Goal: Information Seeking & Learning: Compare options

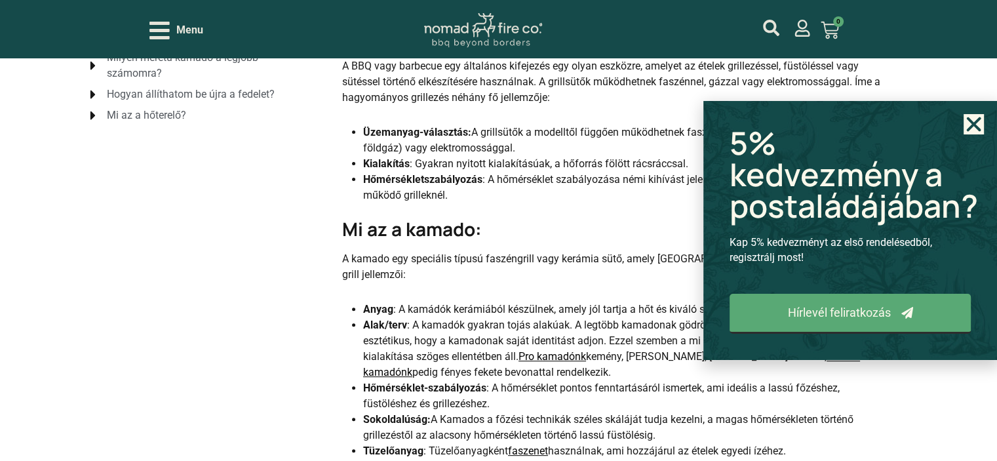
scroll to position [393, 0]
click at [979, 123] on icon "Close" at bounding box center [974, 124] width 20 height 20
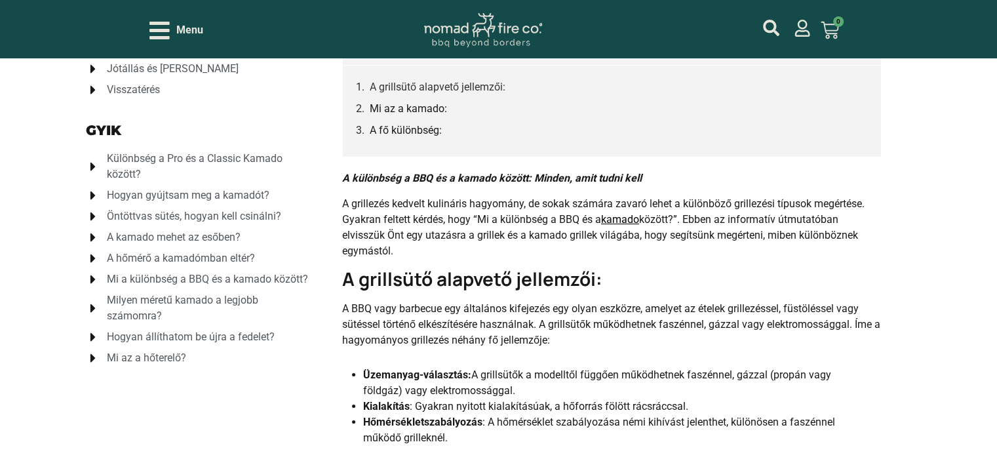
scroll to position [131, 0]
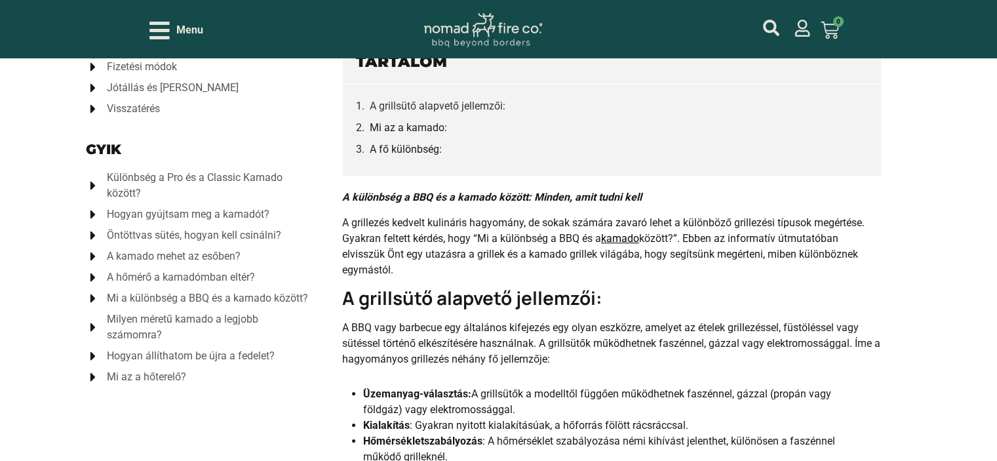
click at [127, 182] on span "Különbség a Pro és a Classic Kamado között?" at bounding box center [210, 185] width 212 height 31
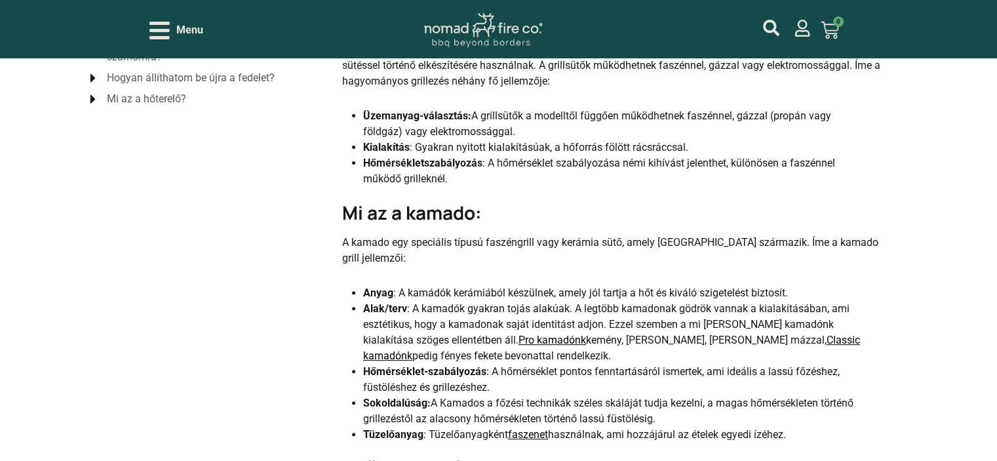
scroll to position [459, 0]
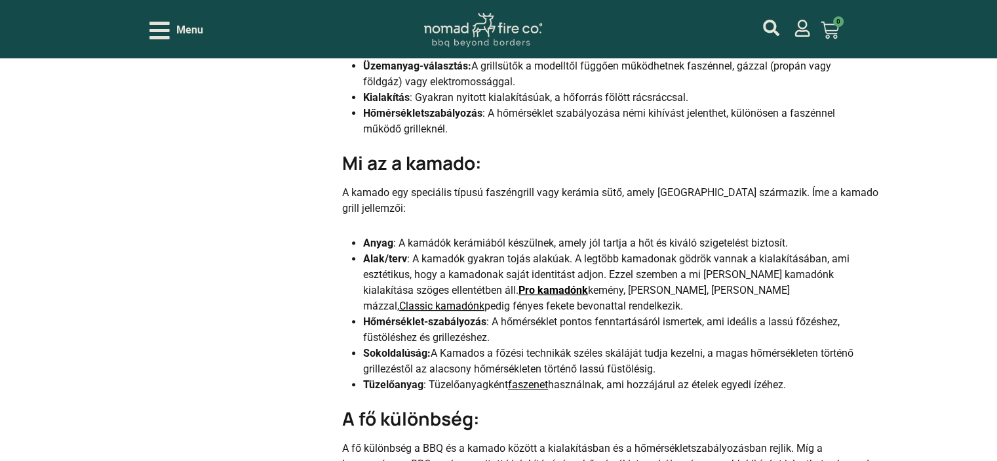
click at [519, 289] on link "Pro kamadónk" at bounding box center [553, 290] width 69 height 12
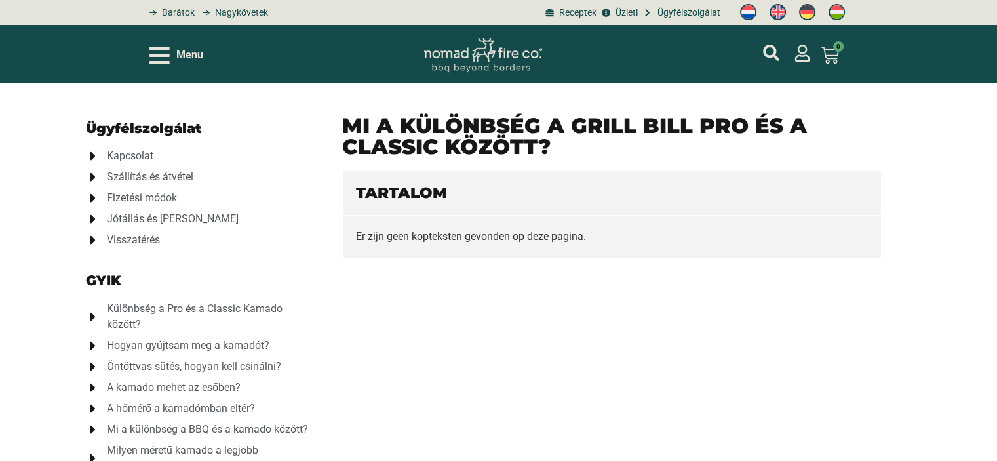
click at [837, 10] on img at bounding box center [837, 12] width 16 height 16
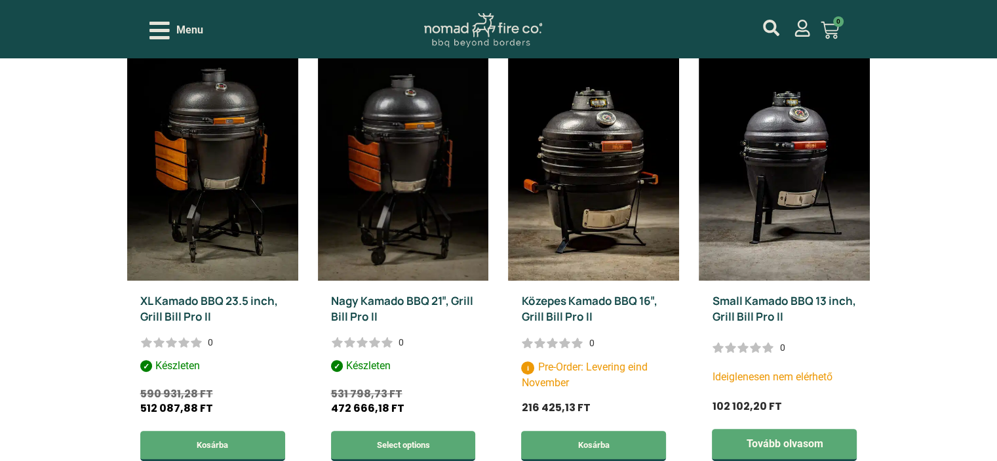
scroll to position [393, 0]
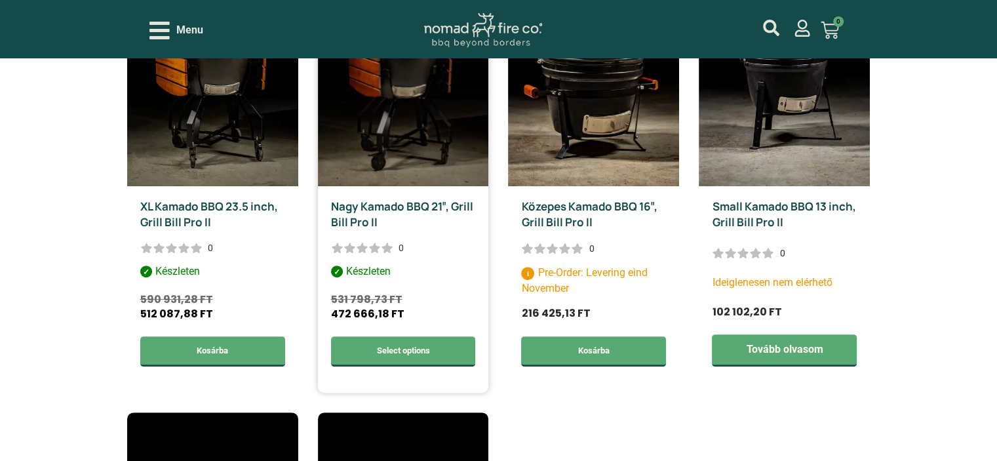
click at [413, 205] on link "Nagy Kamado BBQ 21″, Grill Bill Pro II" at bounding box center [402, 214] width 142 height 31
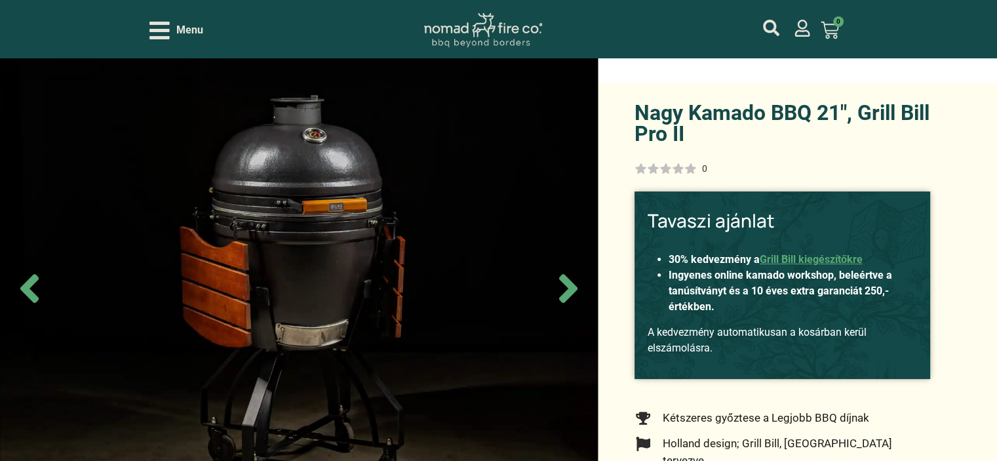
scroll to position [197, 0]
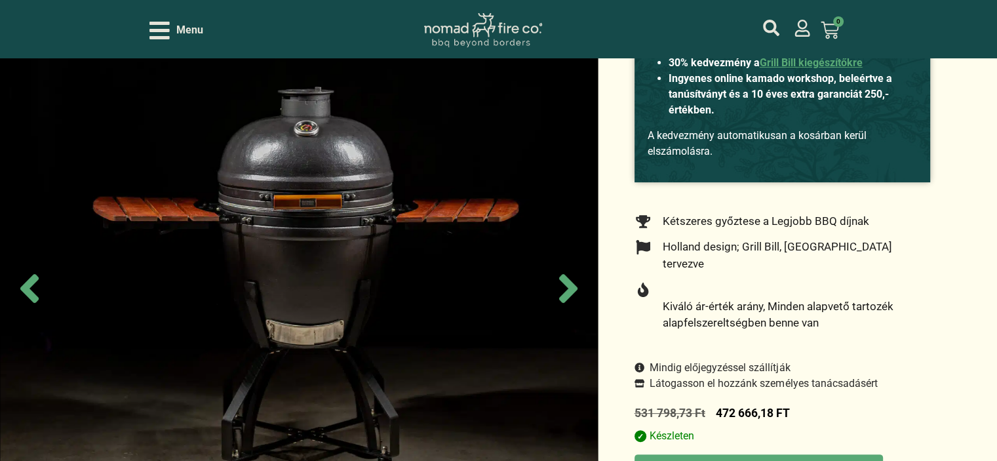
click at [570, 285] on icon "Next slide" at bounding box center [568, 288] width 18 height 29
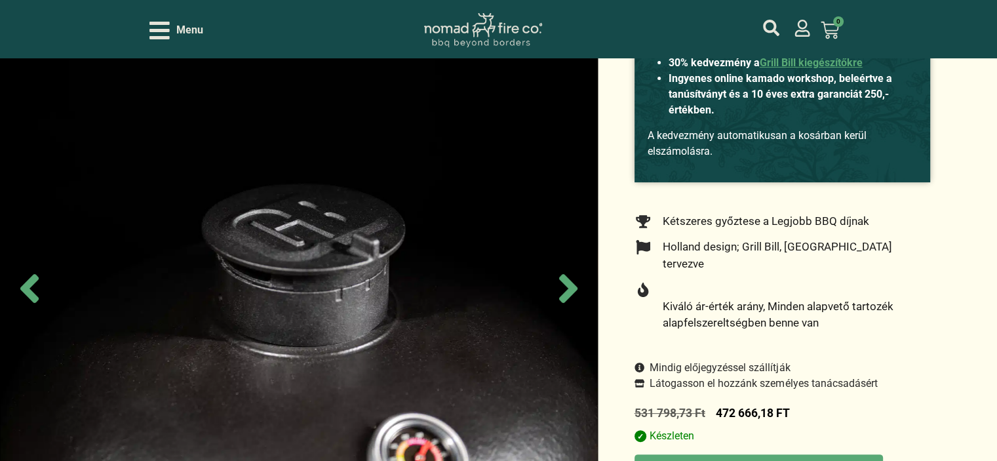
click at [570, 285] on icon "Next slide" at bounding box center [568, 288] width 18 height 29
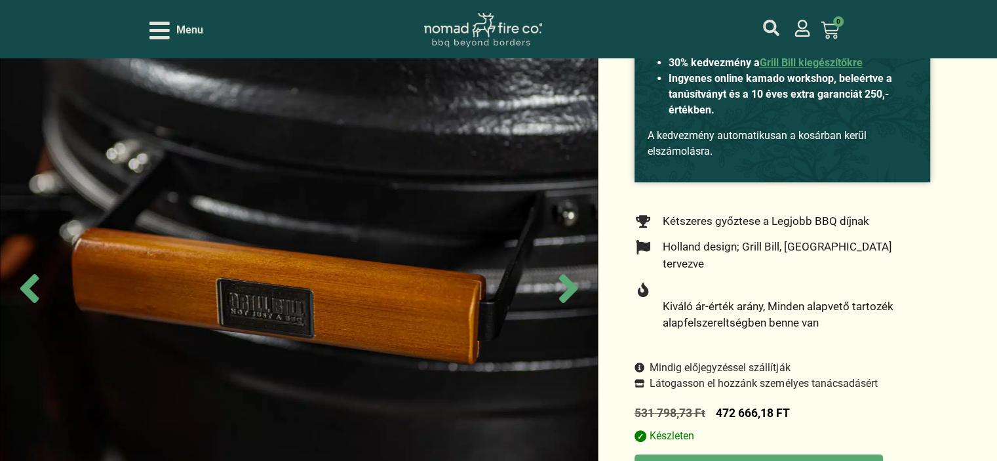
click at [570, 285] on icon "Next slide" at bounding box center [568, 288] width 18 height 29
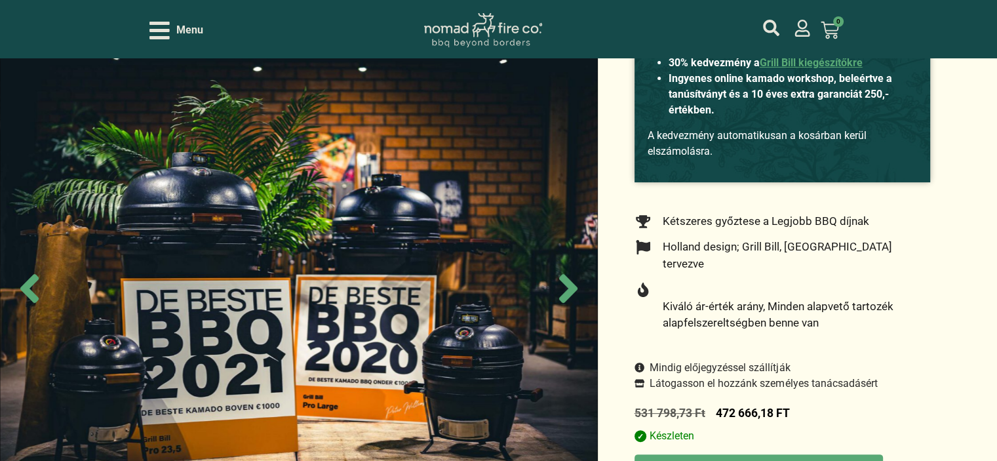
click at [570, 285] on icon "Next slide" at bounding box center [568, 288] width 18 height 29
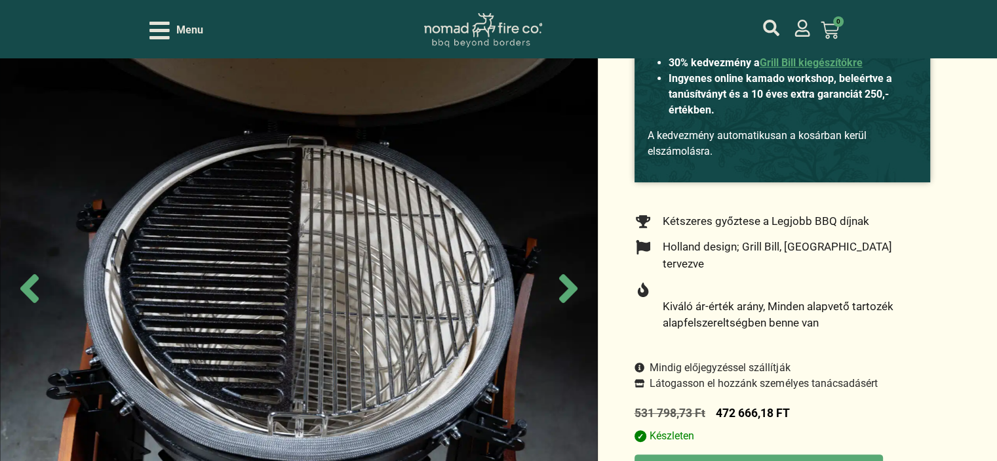
click at [570, 285] on icon "Next slide" at bounding box center [568, 288] width 18 height 29
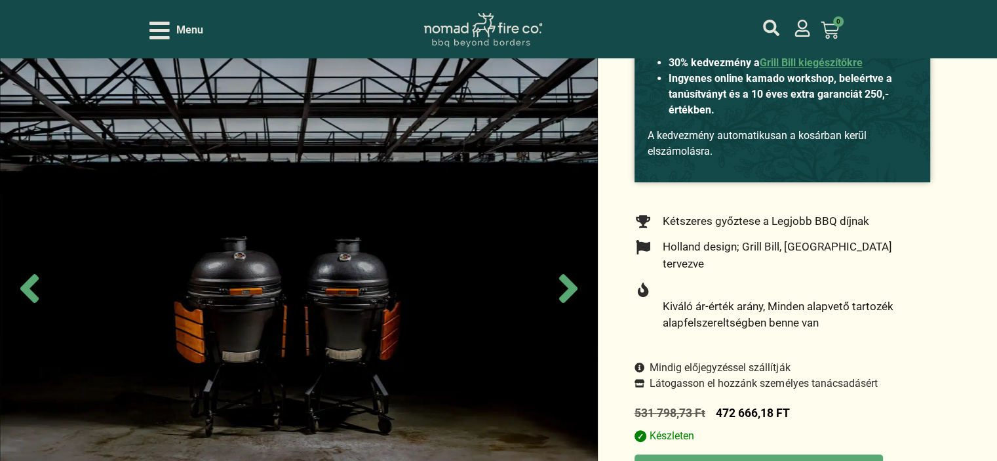
click at [570, 285] on icon "Next slide" at bounding box center [568, 288] width 18 height 29
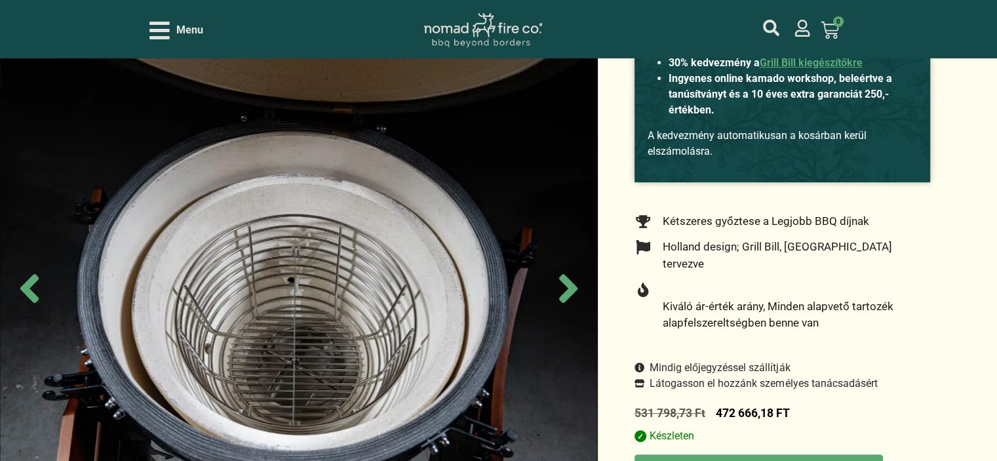
click at [570, 285] on icon "Next slide" at bounding box center [568, 288] width 18 height 29
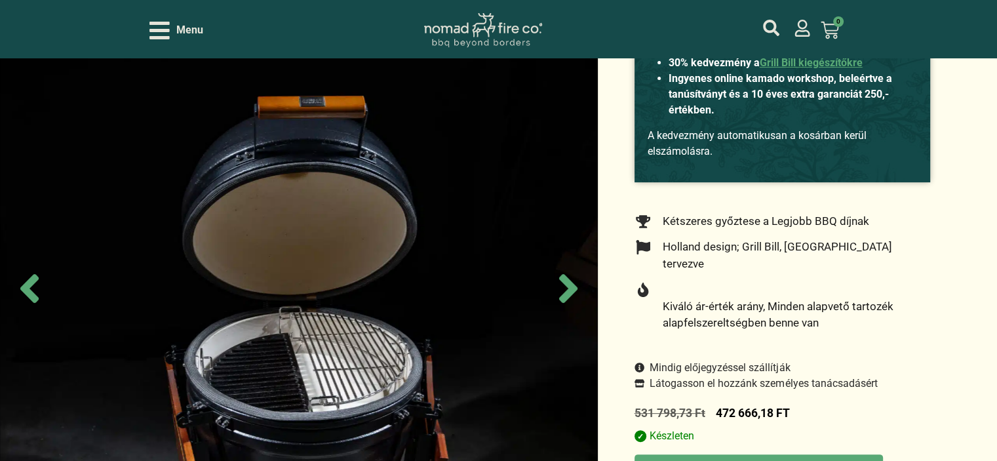
click at [570, 285] on icon "Next slide" at bounding box center [568, 288] width 18 height 29
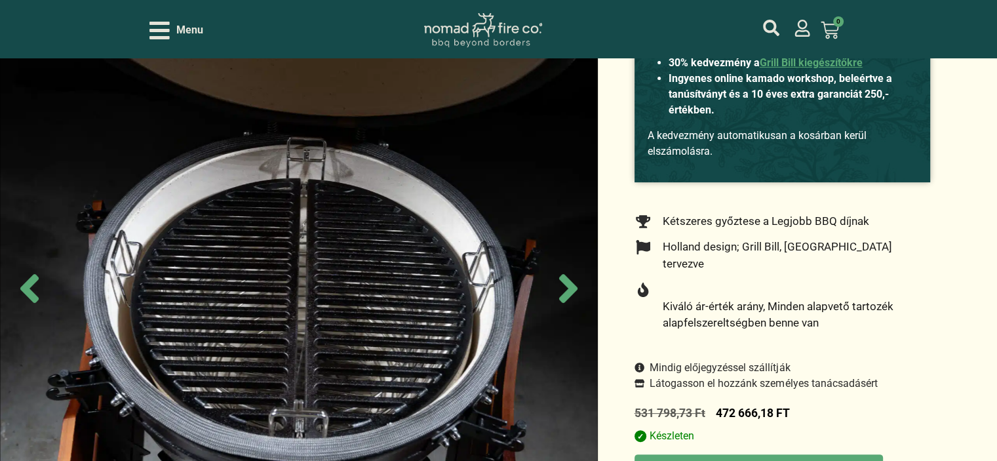
click at [570, 285] on icon "Next slide" at bounding box center [568, 288] width 18 height 29
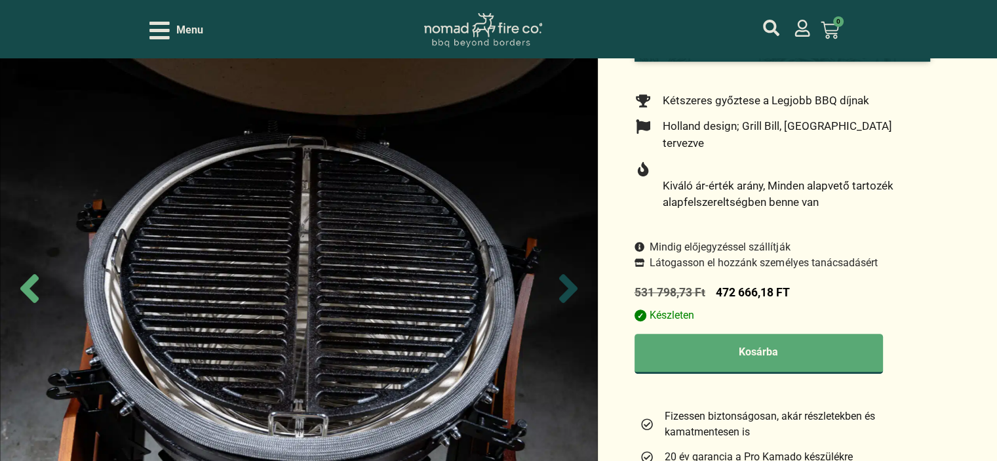
scroll to position [262, 0]
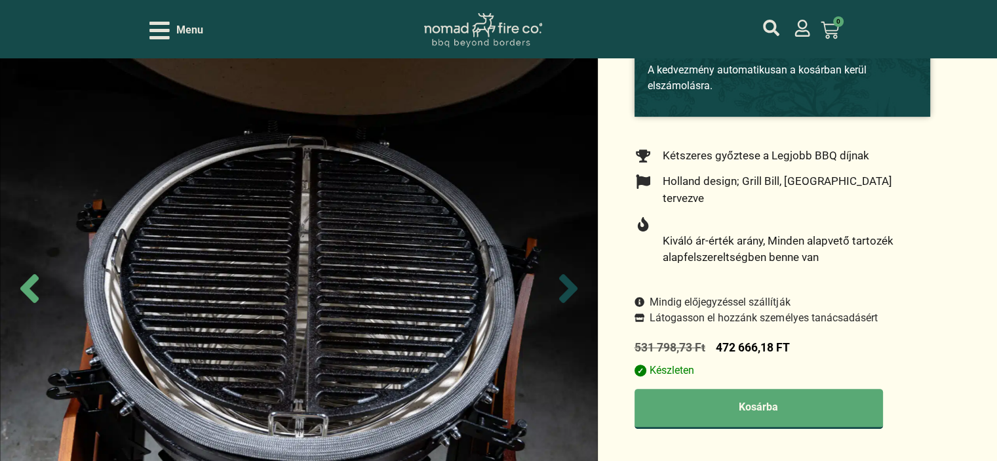
click at [574, 287] on icon "Next slide" at bounding box center [568, 288] width 18 height 29
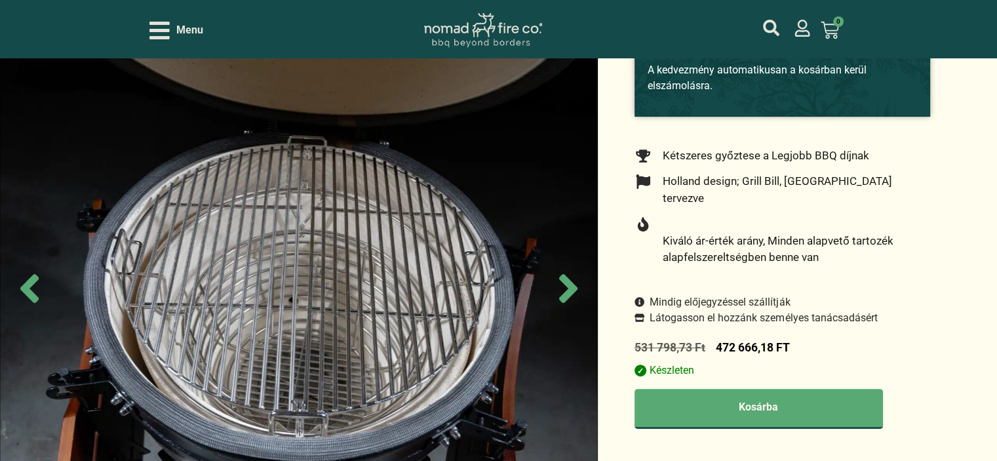
click at [462, 287] on img at bounding box center [299, 288] width 598 height 461
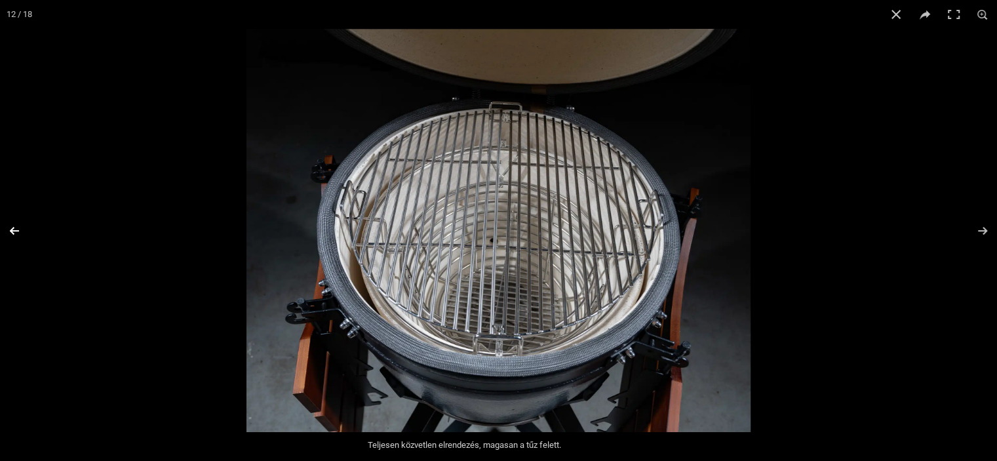
click at [14, 237] on button "Previous (arrow left)" at bounding box center [23, 231] width 46 height 66
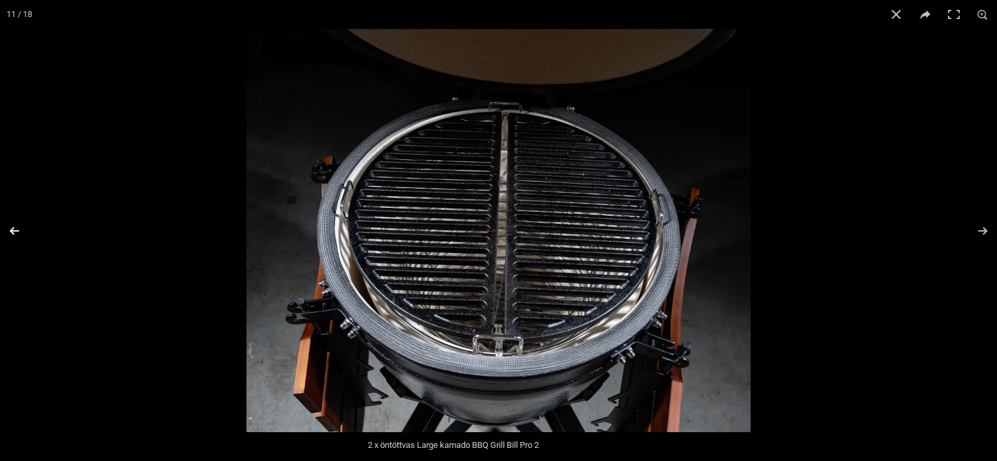
click at [14, 237] on button "Previous (arrow left)" at bounding box center [23, 231] width 46 height 66
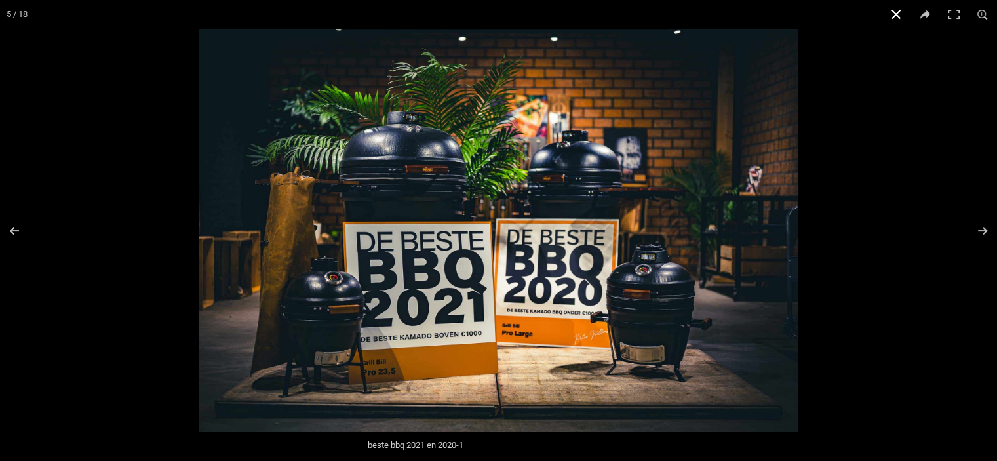
click at [890, 10] on button "Close (Esc)" at bounding box center [896, 14] width 29 height 29
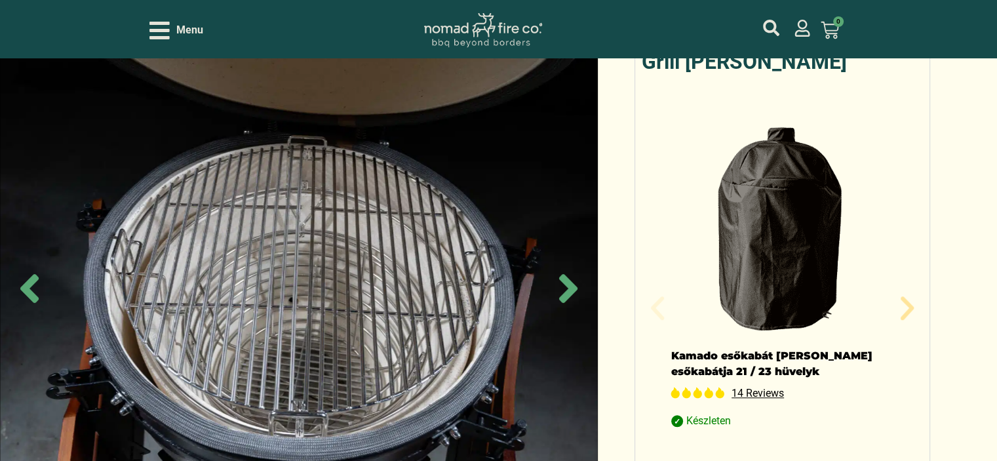
scroll to position [918, 0]
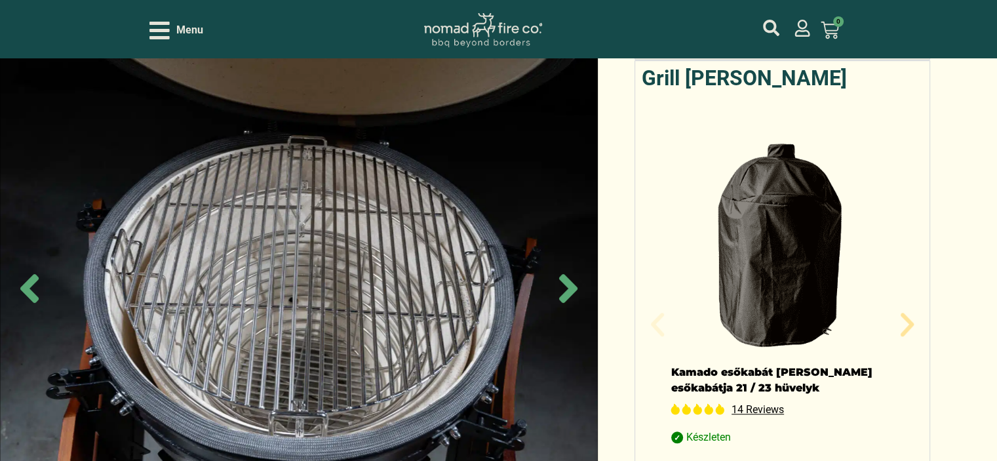
click at [812, 233] on img "1 / 13" at bounding box center [782, 245] width 223 height 210
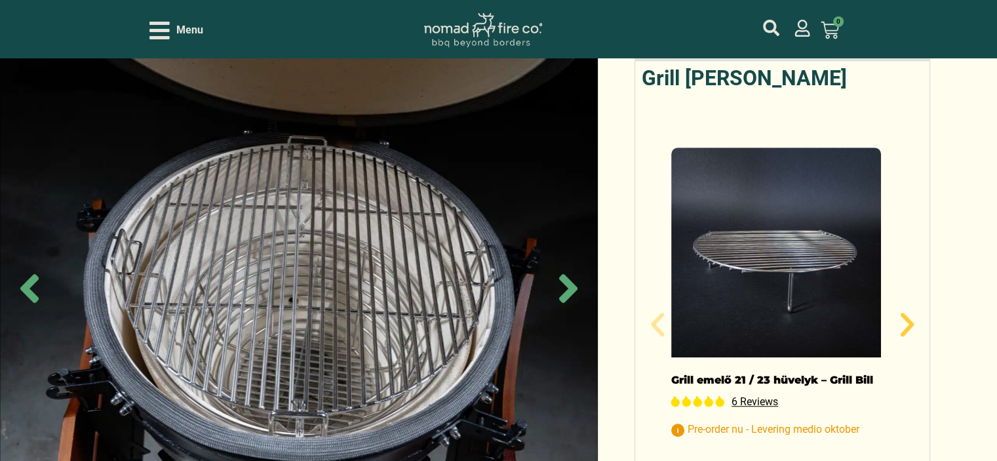
click at [913, 309] on icon "Next slide" at bounding box center [907, 324] width 31 height 31
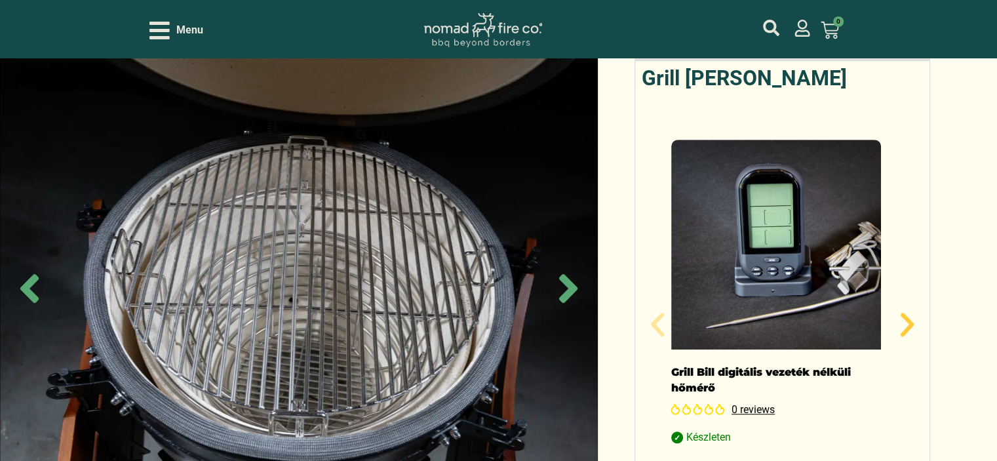
click at [913, 309] on icon "Next slide" at bounding box center [907, 324] width 31 height 31
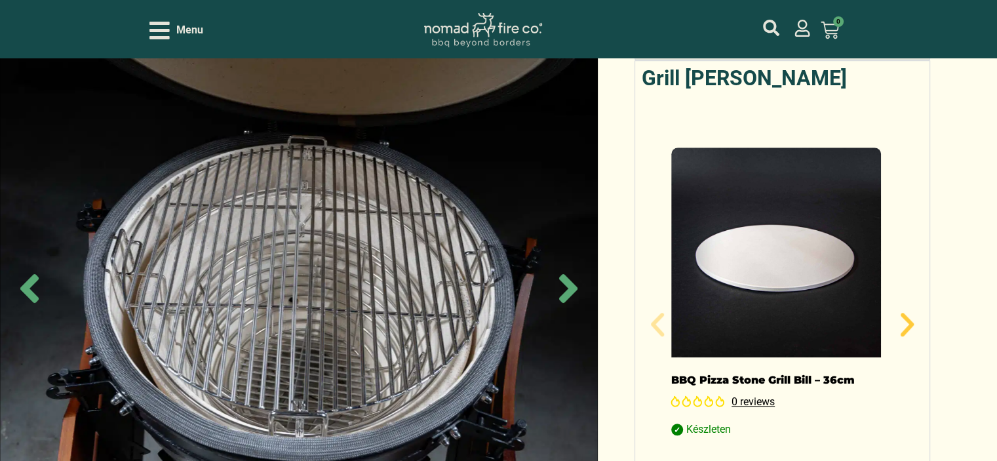
scroll to position [983, 0]
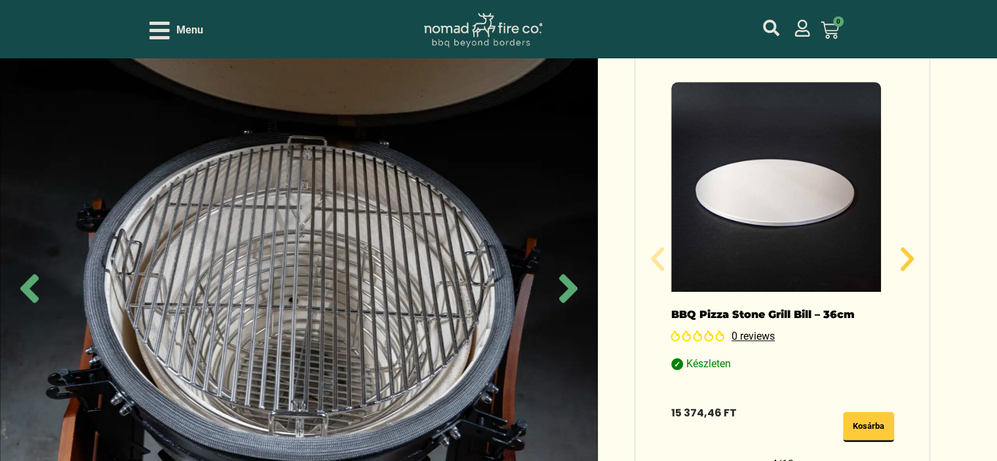
click at [909, 247] on icon "Next slide" at bounding box center [907, 259] width 13 height 24
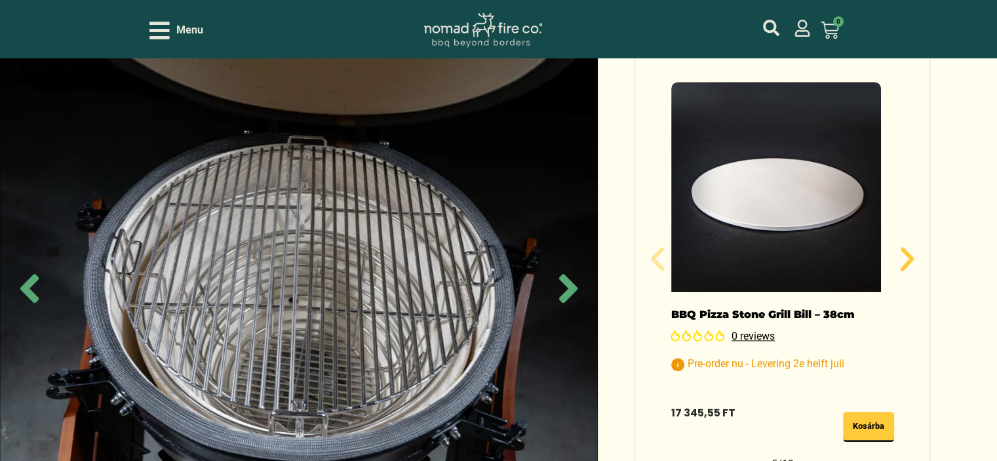
click at [909, 247] on icon "Next slide" at bounding box center [907, 259] width 13 height 24
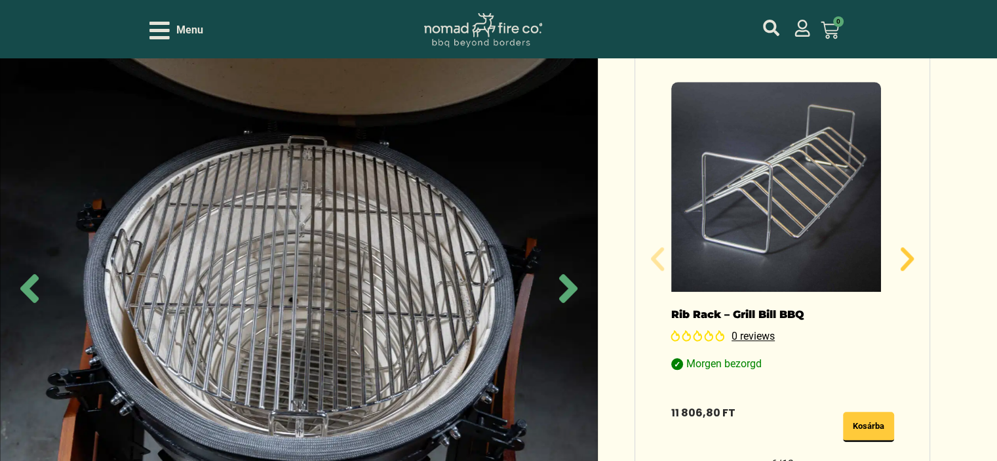
click at [909, 247] on icon "Next slide" at bounding box center [907, 259] width 13 height 24
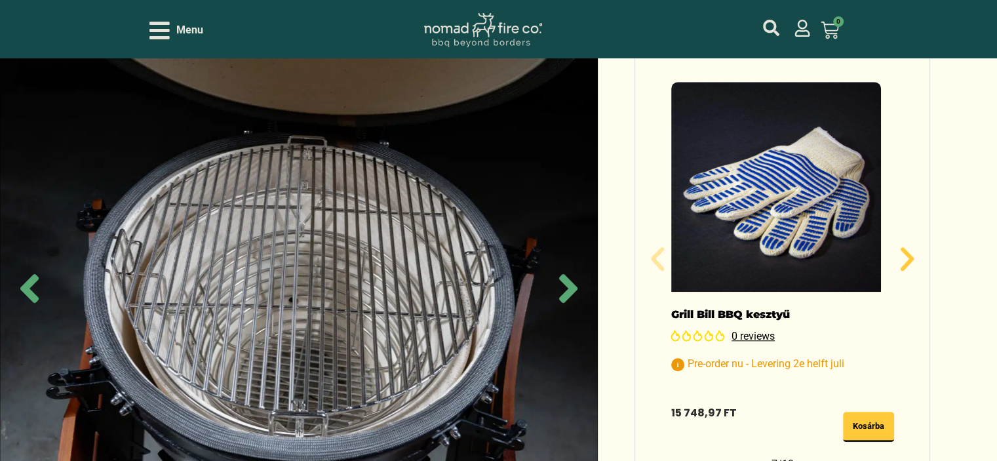
click at [909, 247] on icon "Next slide" at bounding box center [907, 259] width 13 height 24
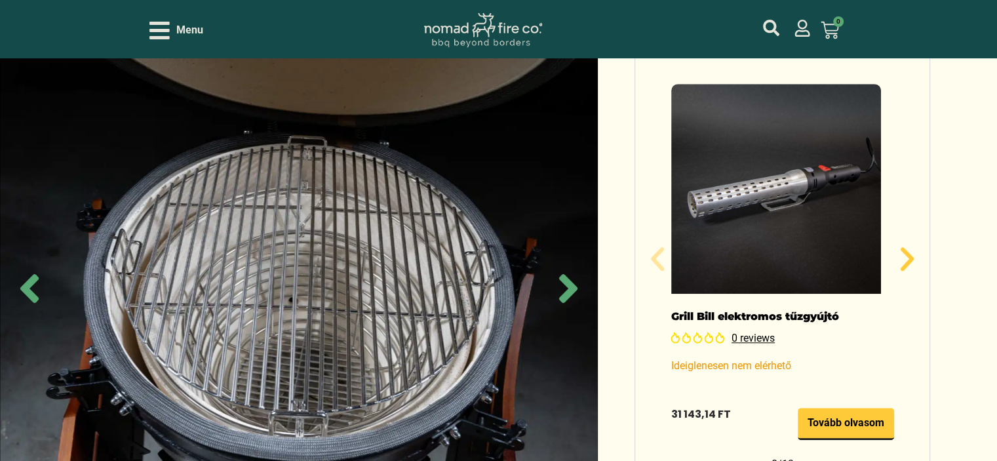
click at [909, 247] on icon "Next slide" at bounding box center [907, 259] width 13 height 24
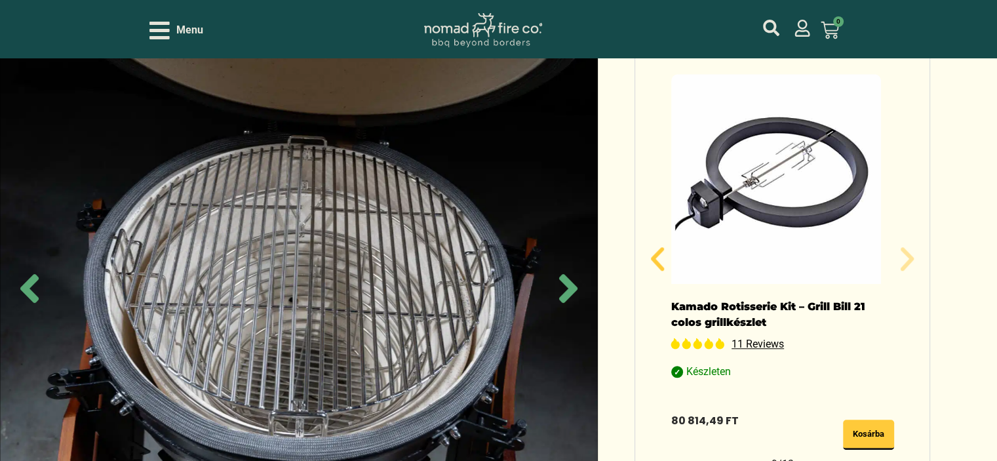
click at [663, 243] on icon "Previous slide" at bounding box center [657, 258] width 31 height 31
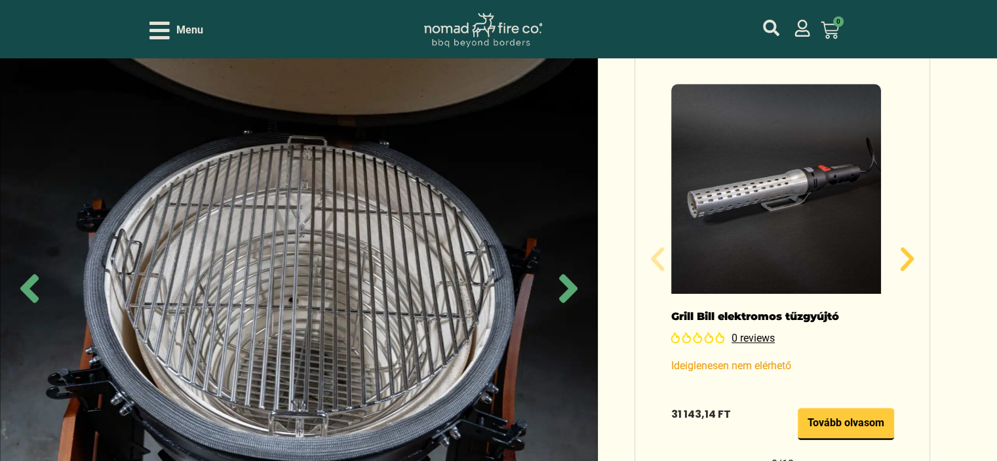
click at [905, 243] on icon "Next slide" at bounding box center [907, 258] width 31 height 31
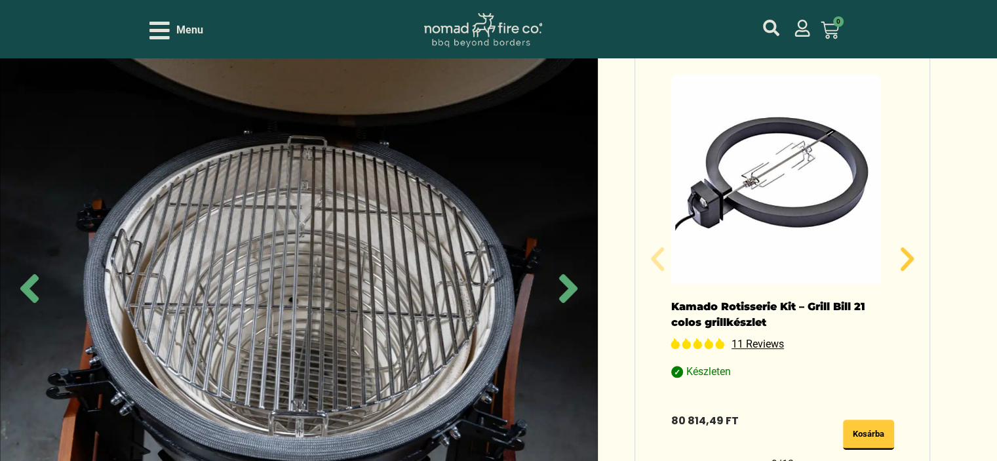
click at [905, 243] on icon "Next slide" at bounding box center [907, 258] width 31 height 31
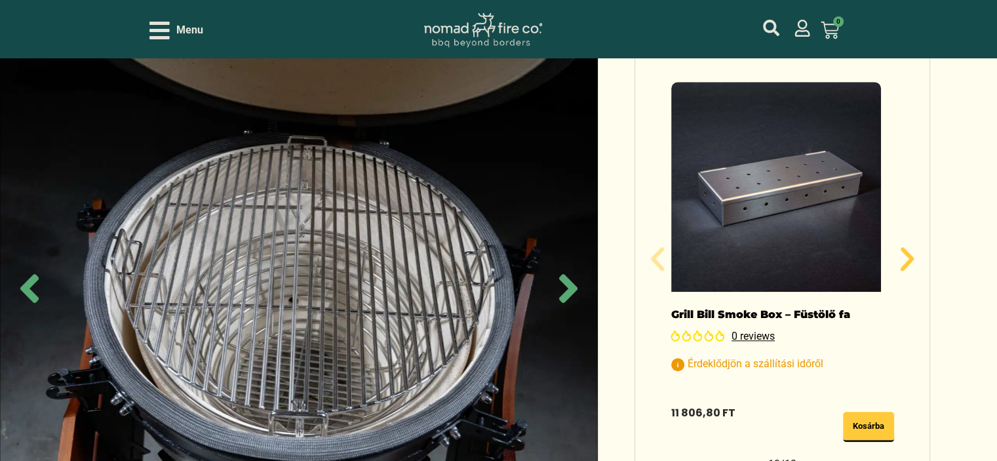
click at [905, 243] on icon "Next slide" at bounding box center [907, 258] width 31 height 31
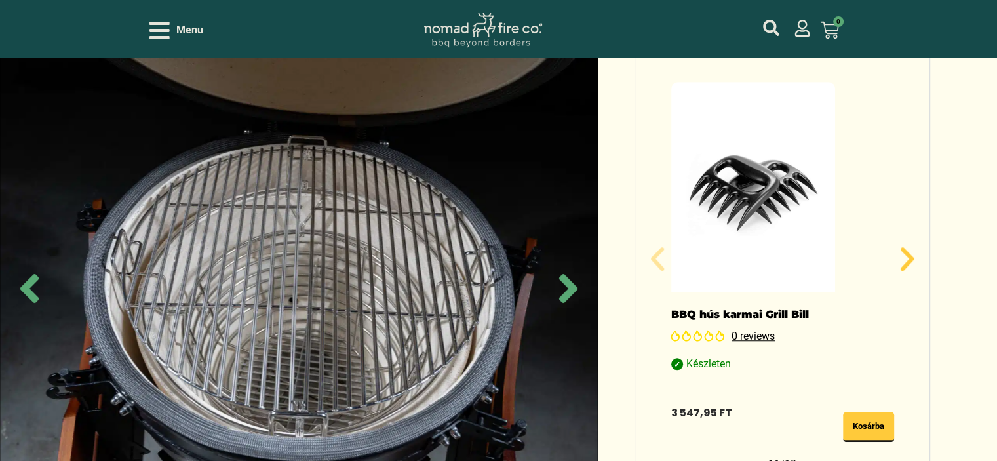
click at [905, 243] on icon "Next slide" at bounding box center [907, 258] width 31 height 31
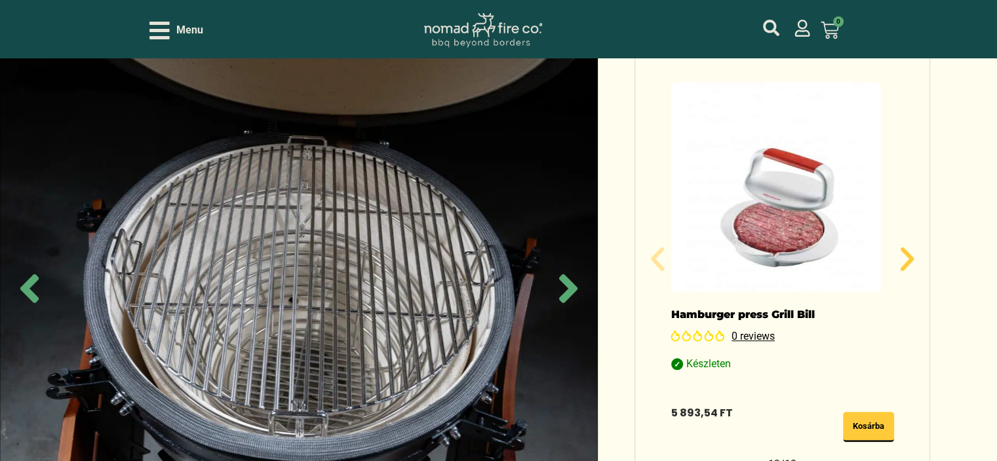
click at [905, 243] on icon "Next slide" at bounding box center [907, 258] width 31 height 31
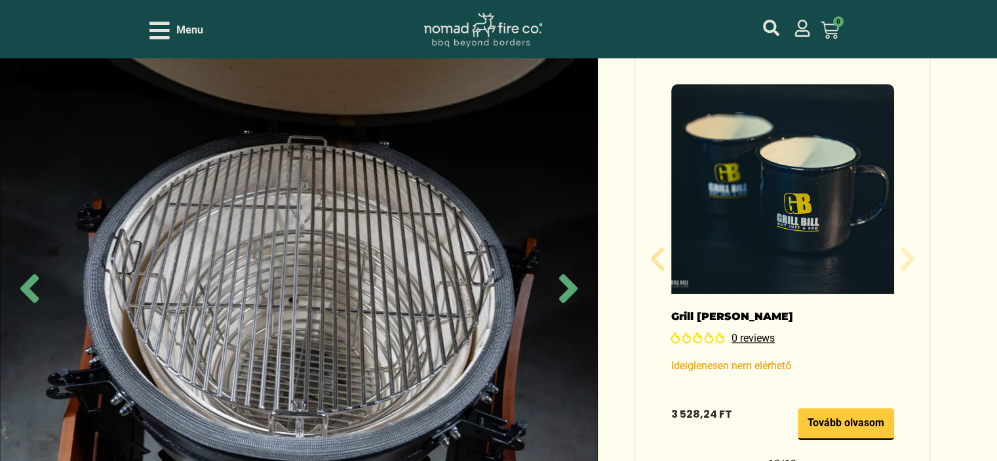
click at [905, 243] on icon "Next slide" at bounding box center [907, 258] width 31 height 31
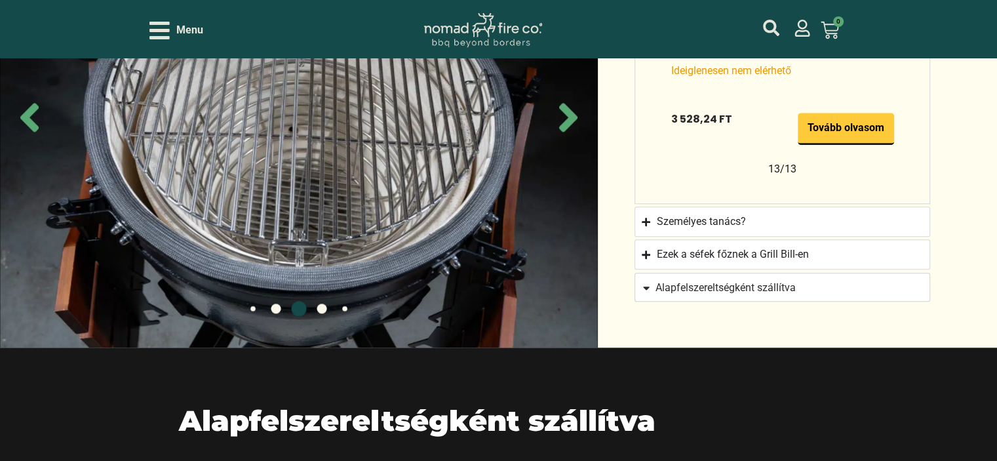
scroll to position [1311, 0]
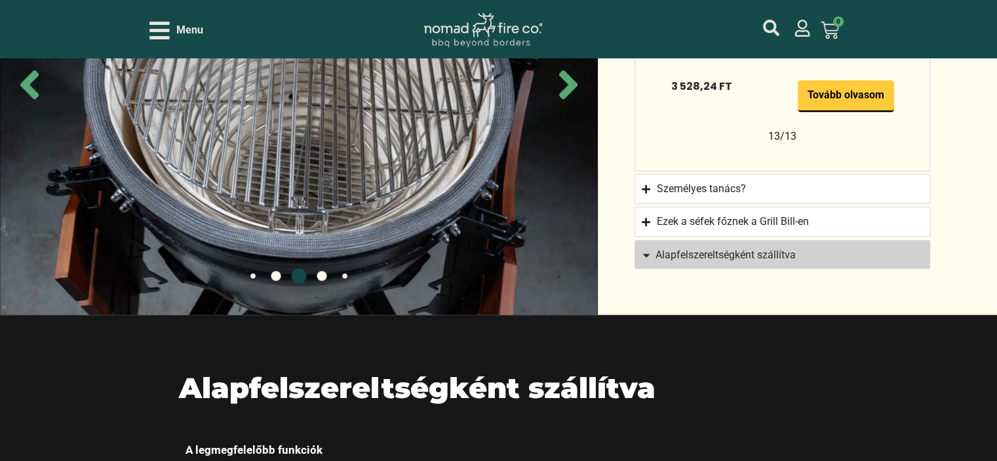
click at [808, 250] on span "Alapfelszereltségként szállítva" at bounding box center [775, 255] width 269 height 10
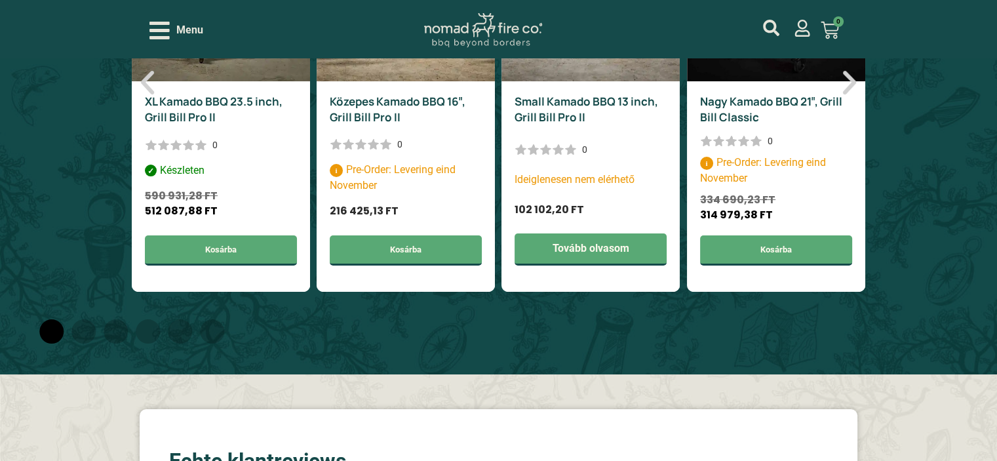
scroll to position [4885, 0]
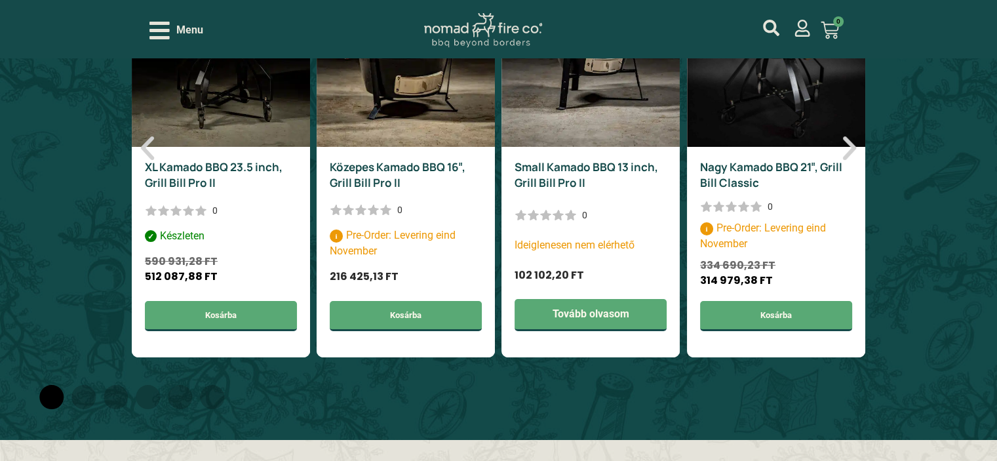
click at [755, 190] on link "Nagy Kamado BBQ 21″, Grill Bill Classic" at bounding box center [771, 174] width 142 height 31
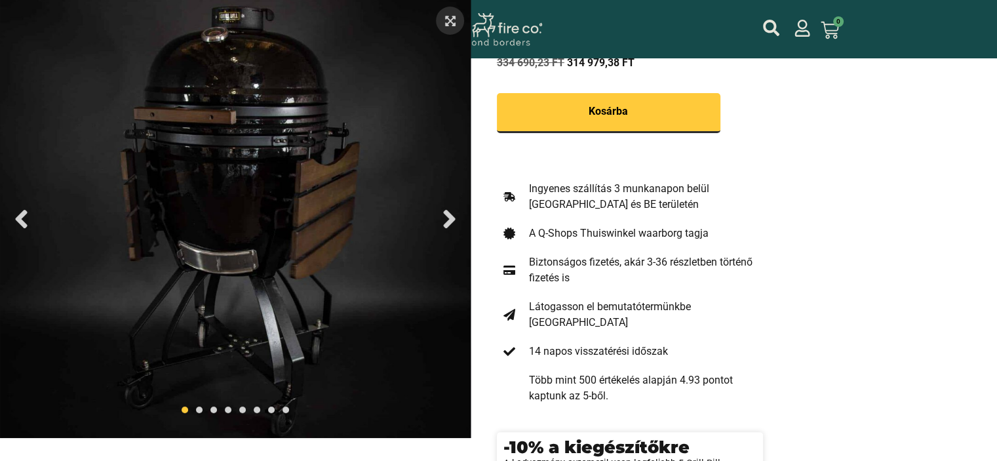
select select "most-helpful"
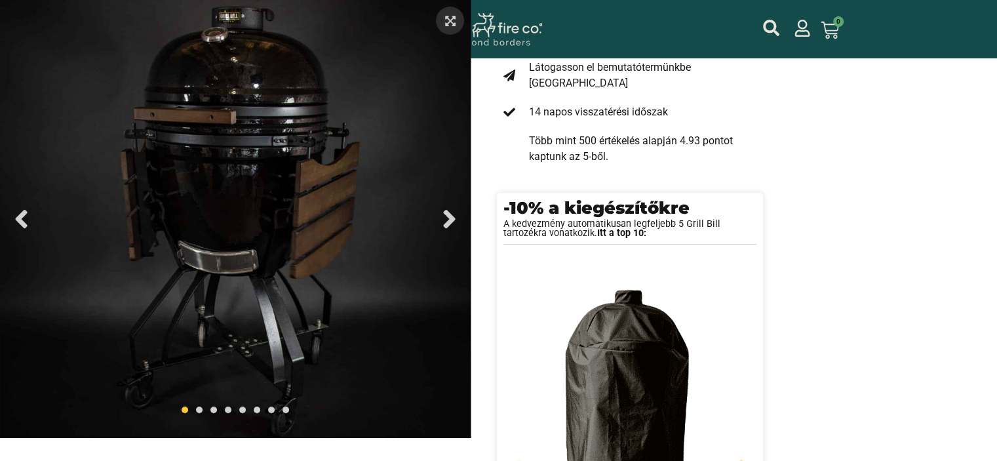
scroll to position [524, 0]
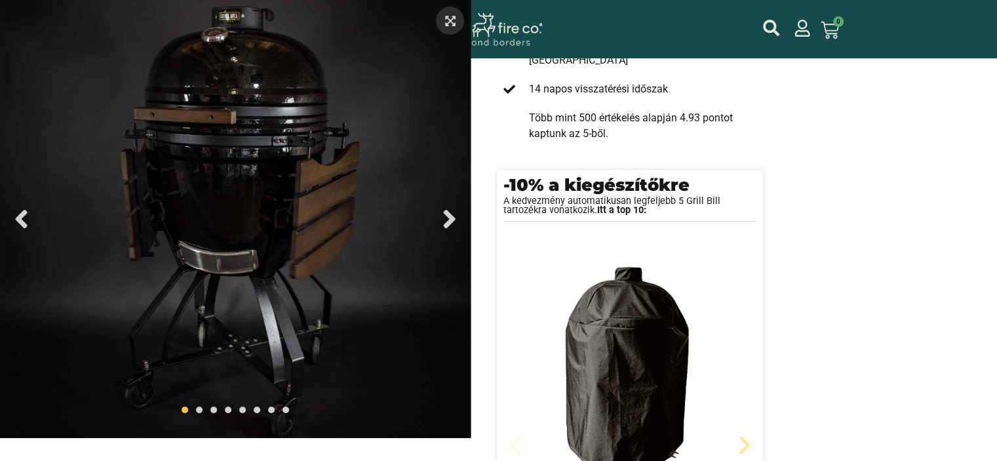
click at [453, 227] on icon "Next slide" at bounding box center [450, 219] width 30 height 30
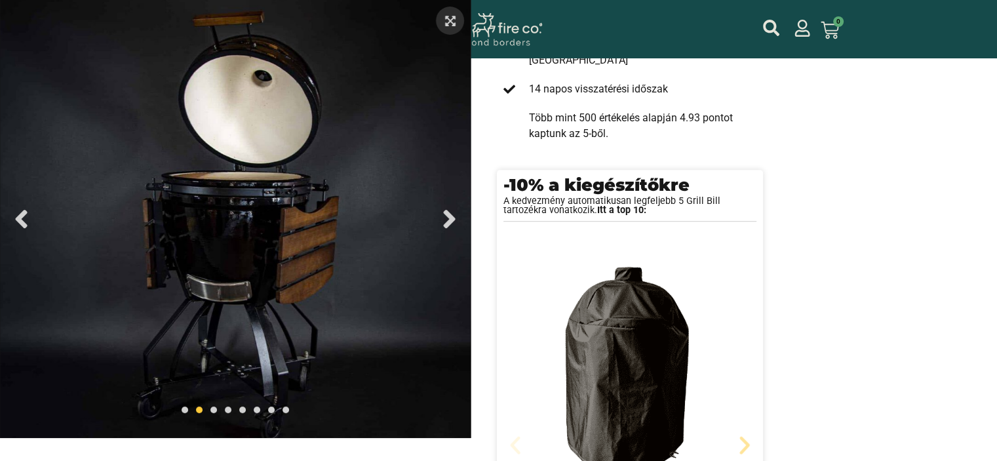
click at [453, 227] on icon "Next slide" at bounding box center [450, 219] width 30 height 30
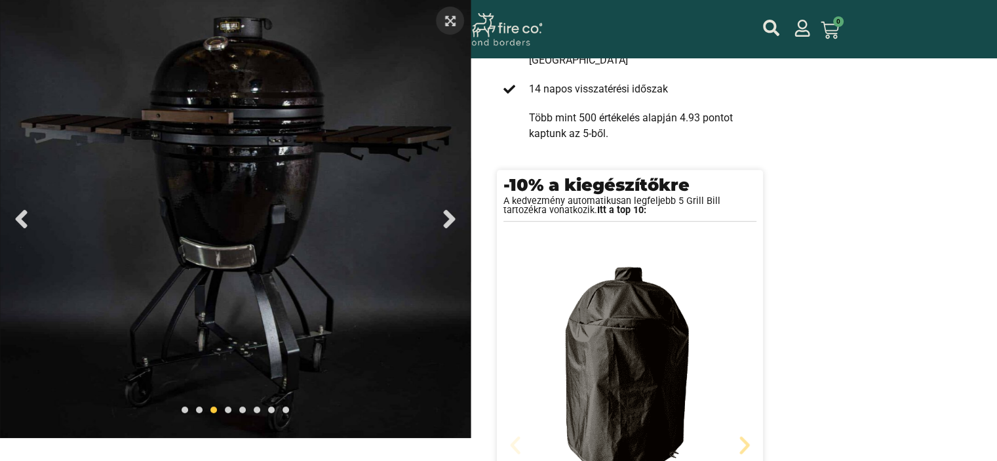
click at [453, 227] on icon "Next slide" at bounding box center [450, 219] width 30 height 30
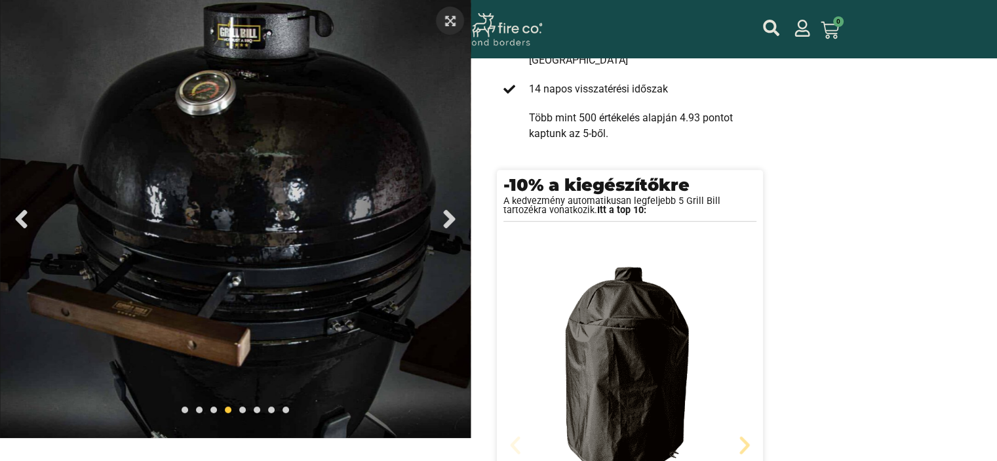
click at [453, 227] on icon "Next slide" at bounding box center [450, 219] width 30 height 30
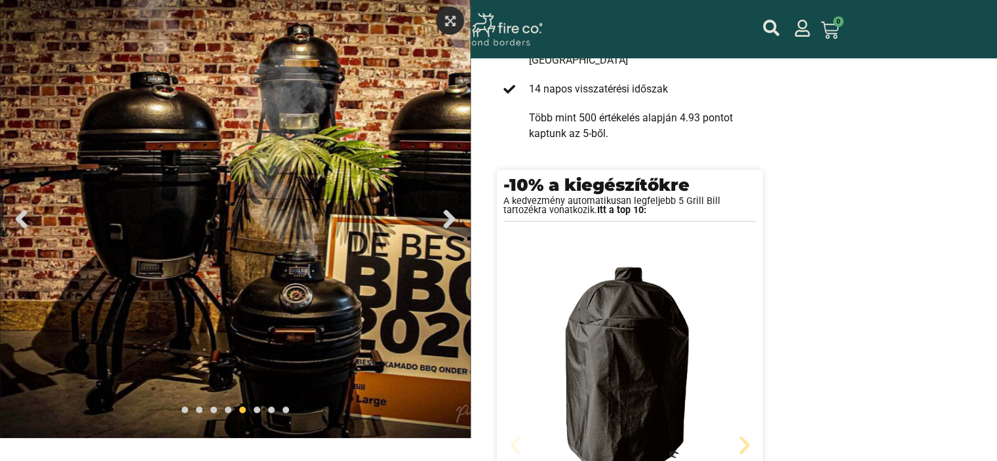
click at [453, 229] on icon "Next slide" at bounding box center [450, 219] width 30 height 30
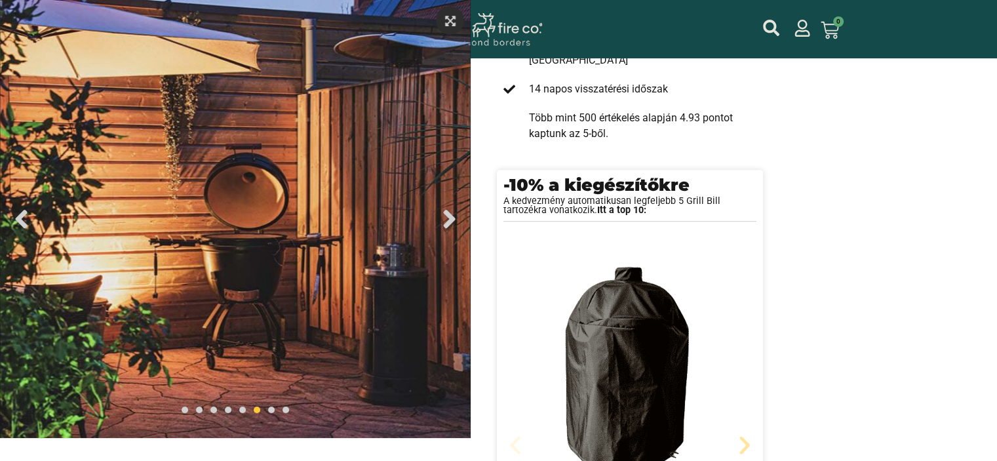
click at [453, 229] on icon "Next slide" at bounding box center [450, 219] width 30 height 30
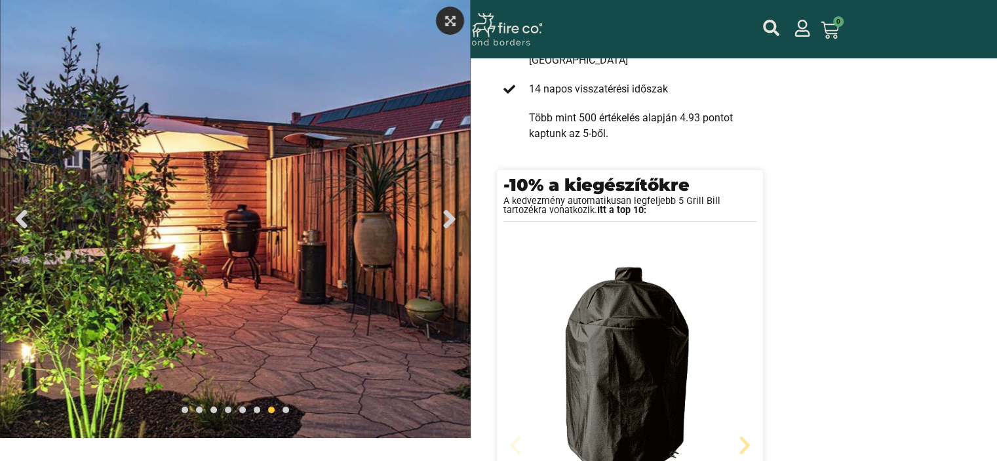
click at [453, 229] on icon "Next slide" at bounding box center [450, 219] width 30 height 30
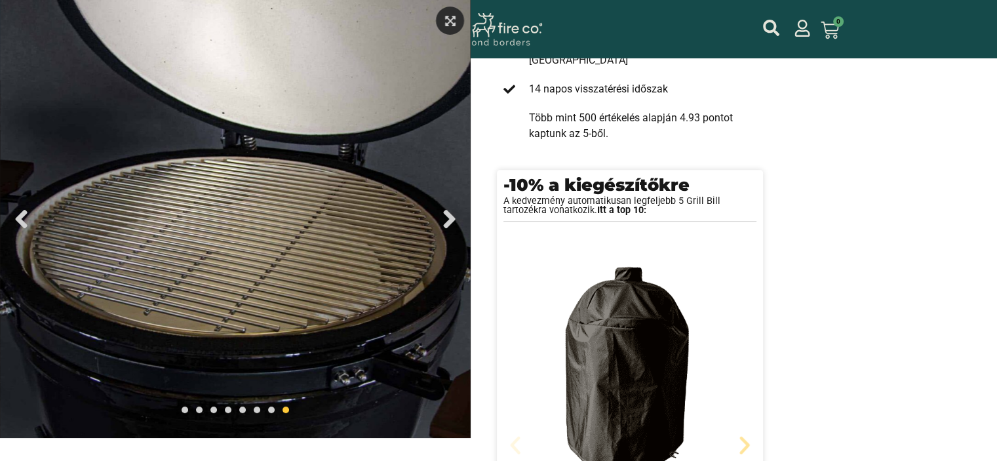
click at [453, 229] on icon "Next slide" at bounding box center [450, 219] width 30 height 30
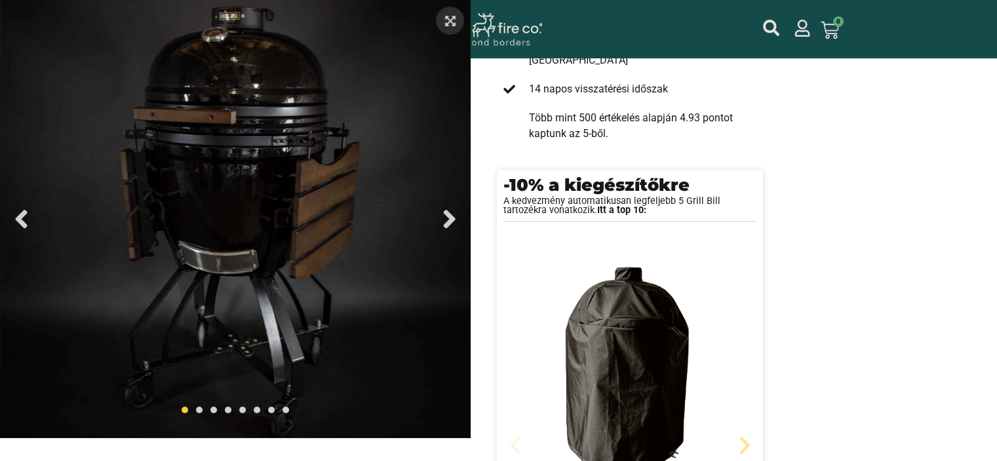
click at [453, 229] on icon "Next slide" at bounding box center [450, 219] width 30 height 30
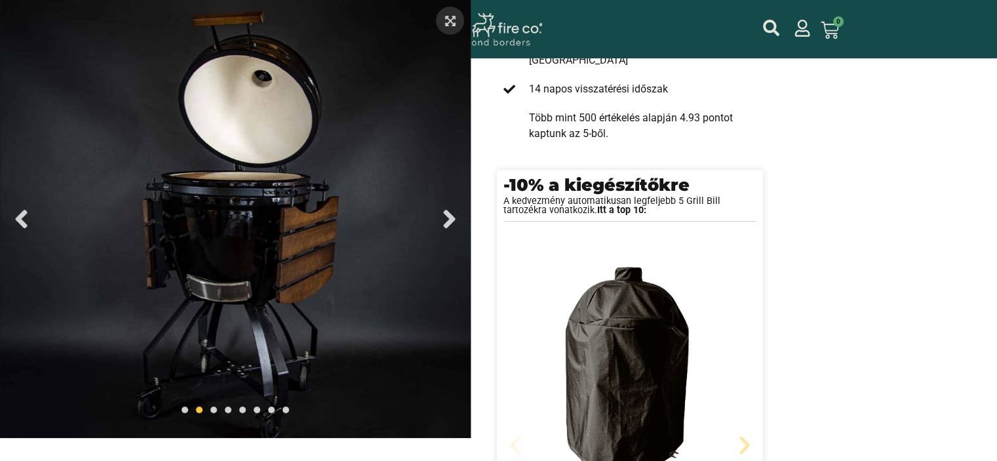
click at [453, 26] on icon at bounding box center [450, 21] width 10 height 10
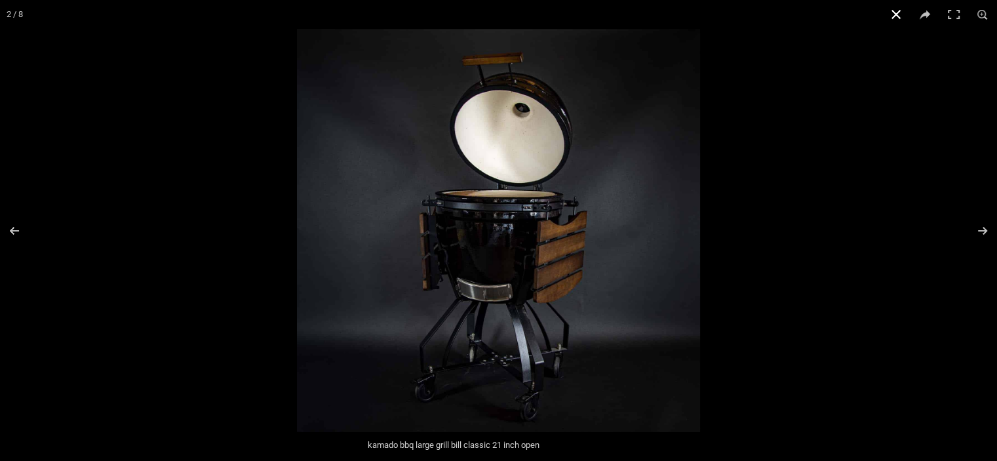
click at [892, 12] on button "Close (Esc)" at bounding box center [896, 14] width 29 height 29
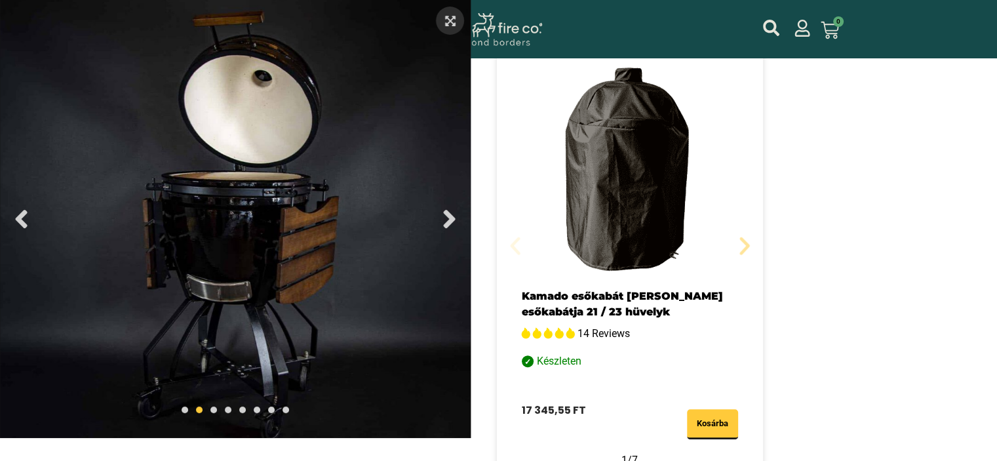
scroll to position [787, 0]
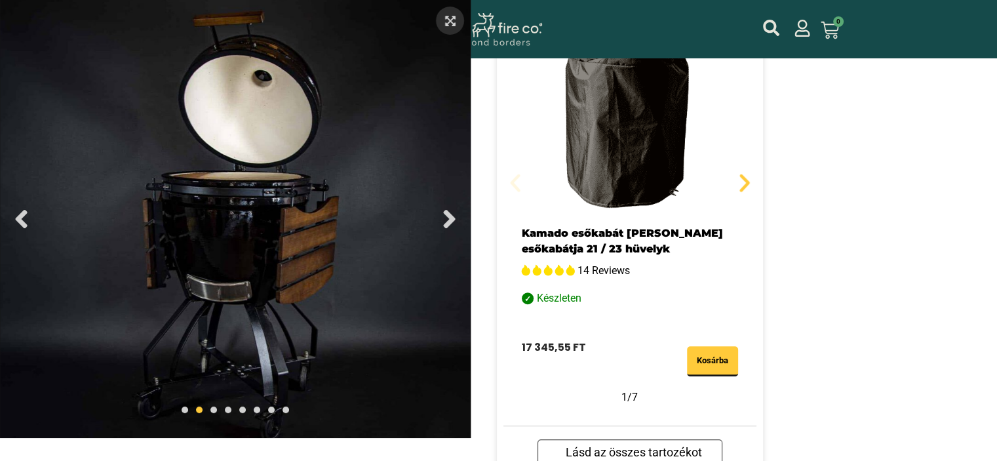
click at [739, 180] on icon "Next slide" at bounding box center [745, 183] width 24 height 24
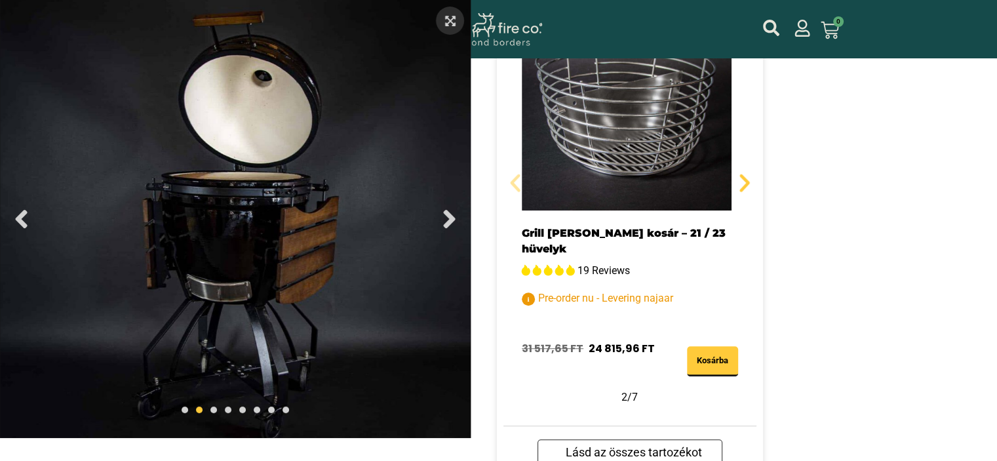
click at [739, 180] on icon "Next slide" at bounding box center [745, 183] width 24 height 24
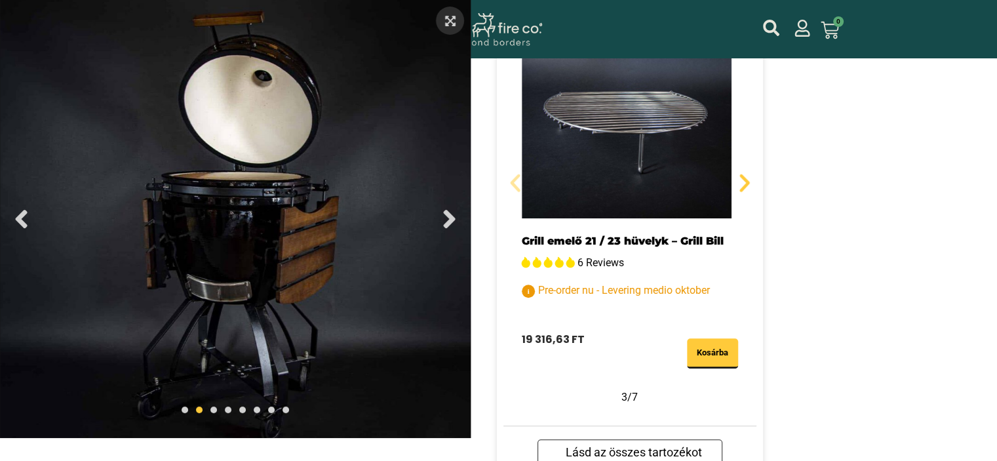
click at [739, 180] on icon "Next slide" at bounding box center [745, 183] width 24 height 24
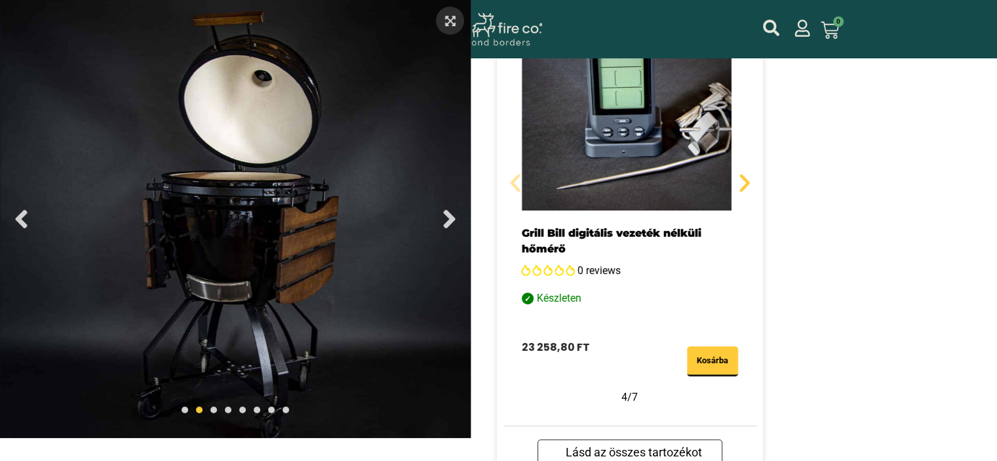
click at [739, 180] on icon "Next slide" at bounding box center [745, 183] width 24 height 24
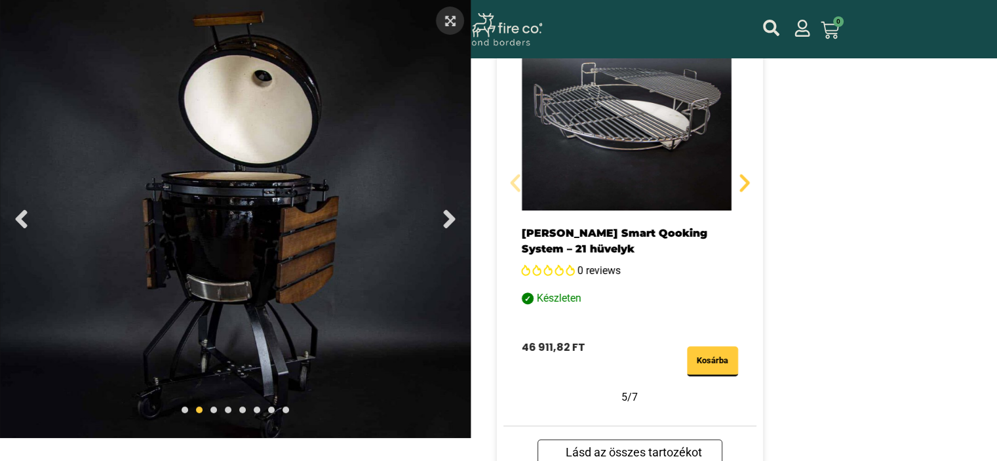
click at [739, 180] on icon "Next slide" at bounding box center [745, 183] width 24 height 24
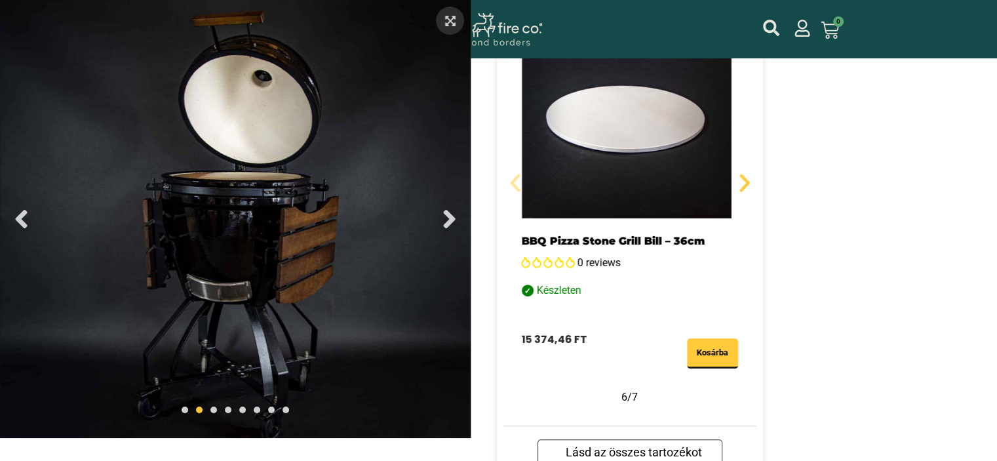
click at [739, 180] on icon "Next slide" at bounding box center [745, 183] width 24 height 24
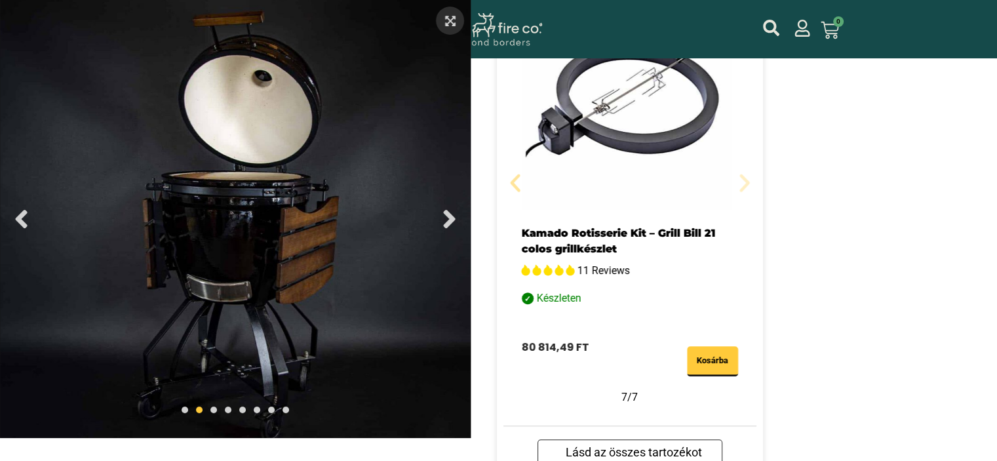
click at [739, 180] on icon "Next slide" at bounding box center [745, 183] width 24 height 24
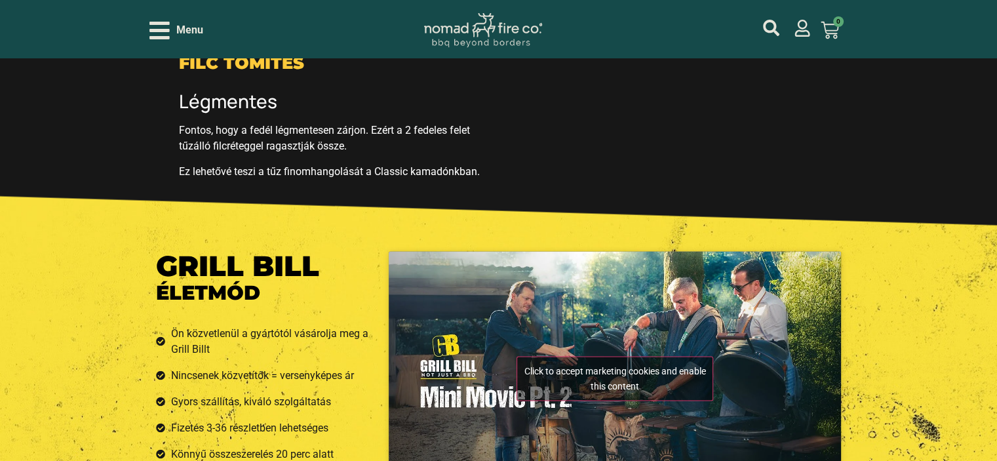
scroll to position [2426, 0]
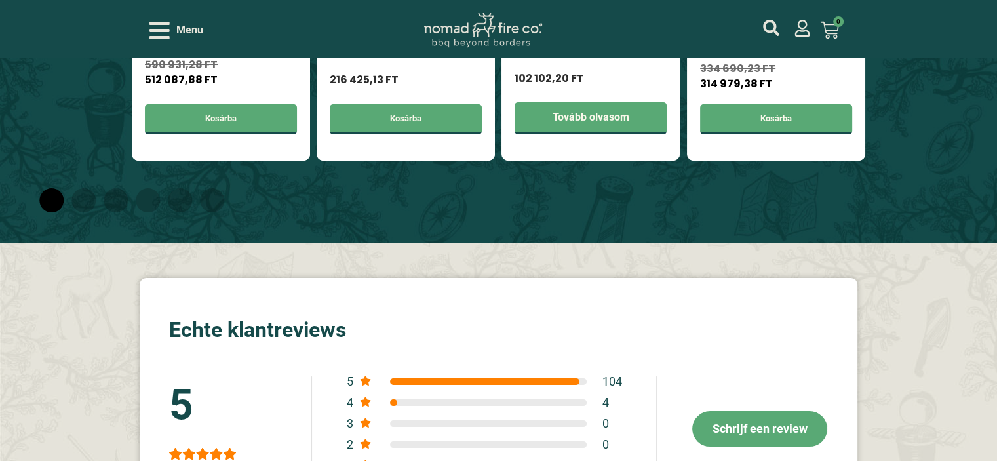
scroll to position [4907, 0]
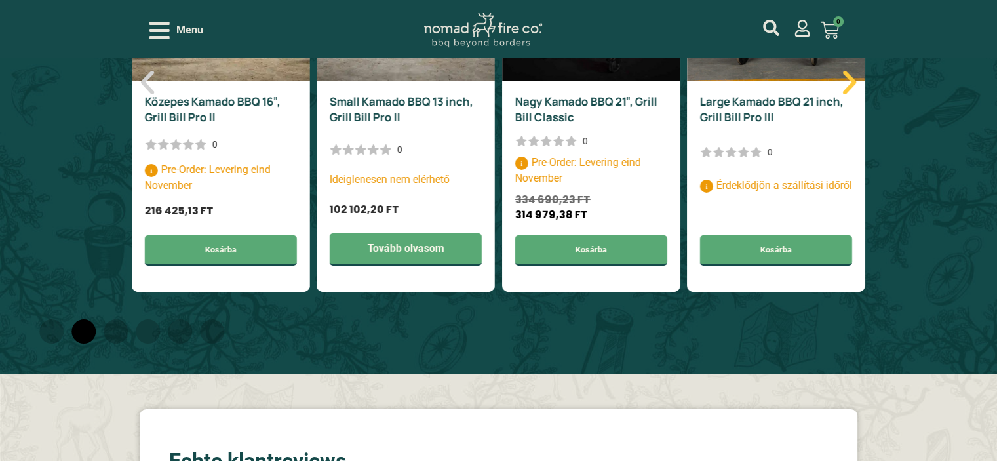
click at [850, 94] on icon "Next slide" at bounding box center [849, 83] width 13 height 24
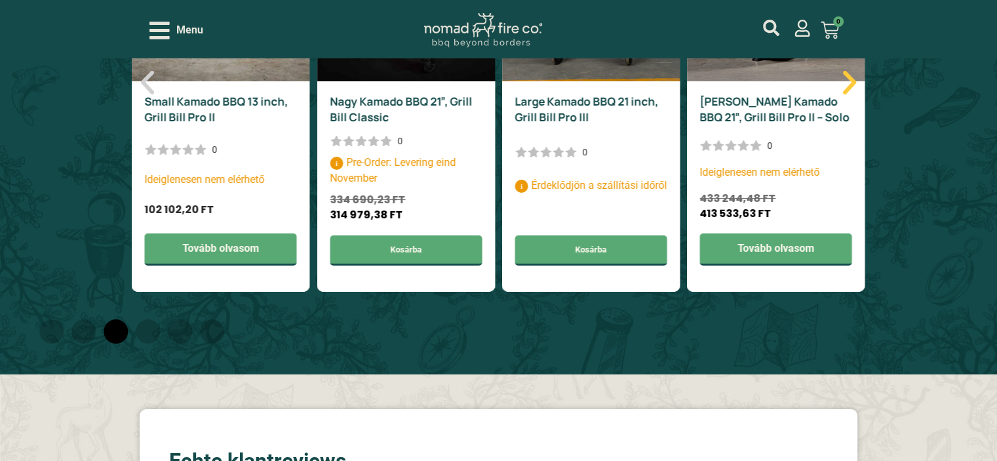
click at [850, 94] on icon "Next slide" at bounding box center [849, 83] width 13 height 24
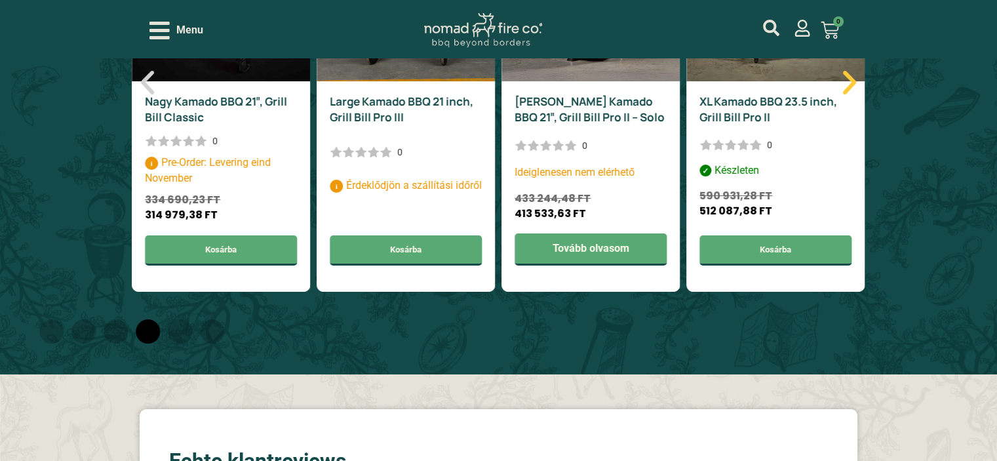
click at [850, 94] on icon "Next slide" at bounding box center [849, 83] width 13 height 24
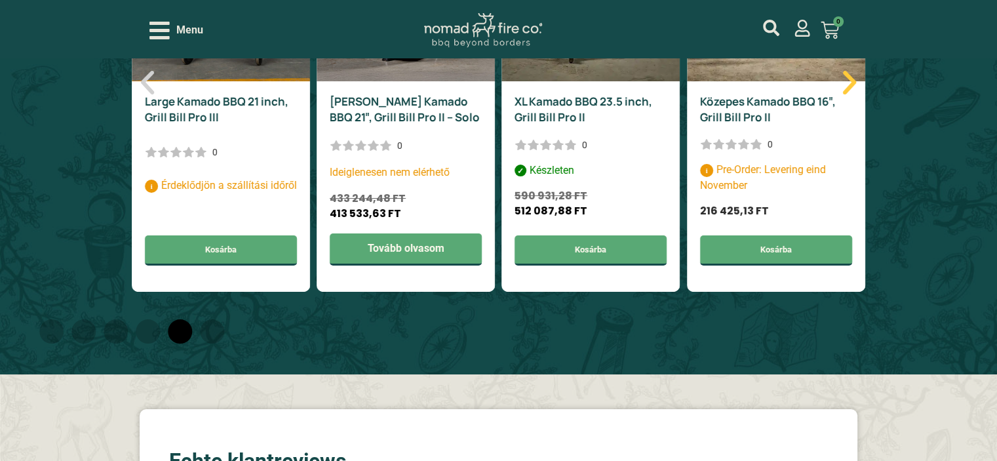
click at [850, 94] on icon "Next slide" at bounding box center [849, 83] width 13 height 24
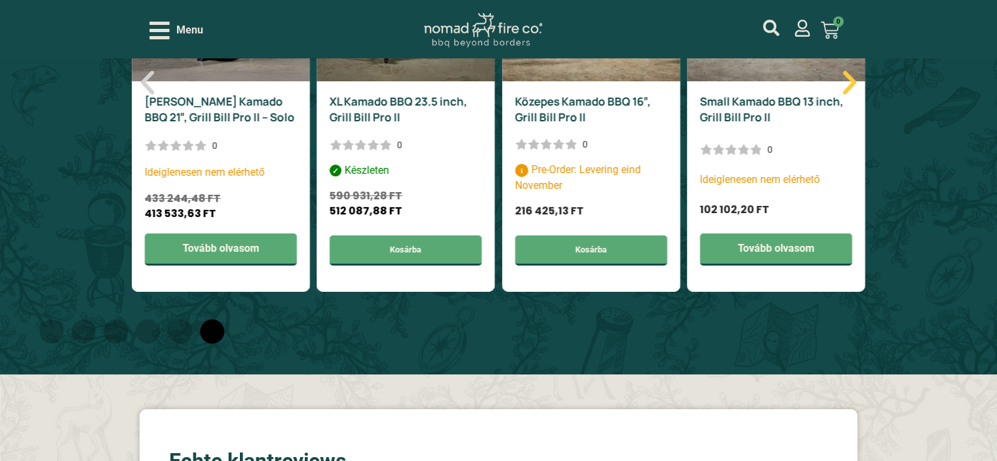
click at [850, 94] on icon "Next slide" at bounding box center [849, 83] width 13 height 24
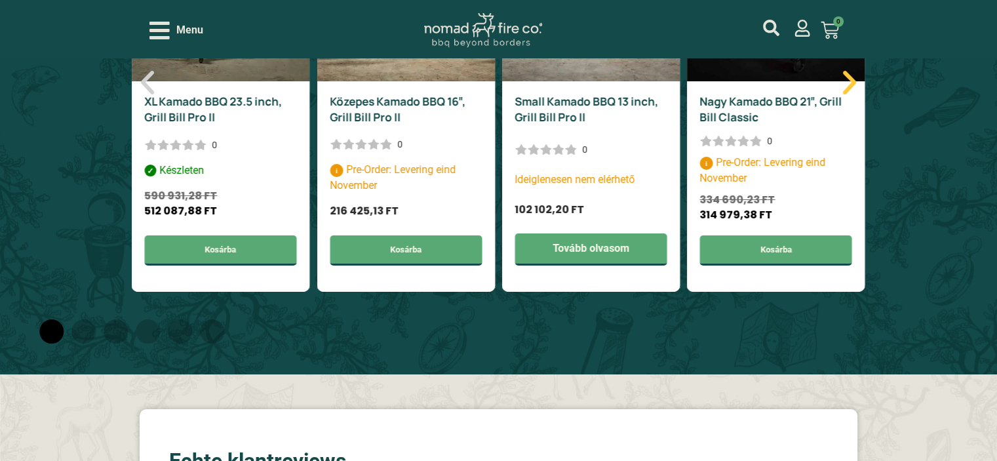
click at [846, 98] on icon "Next slide" at bounding box center [849, 82] width 31 height 31
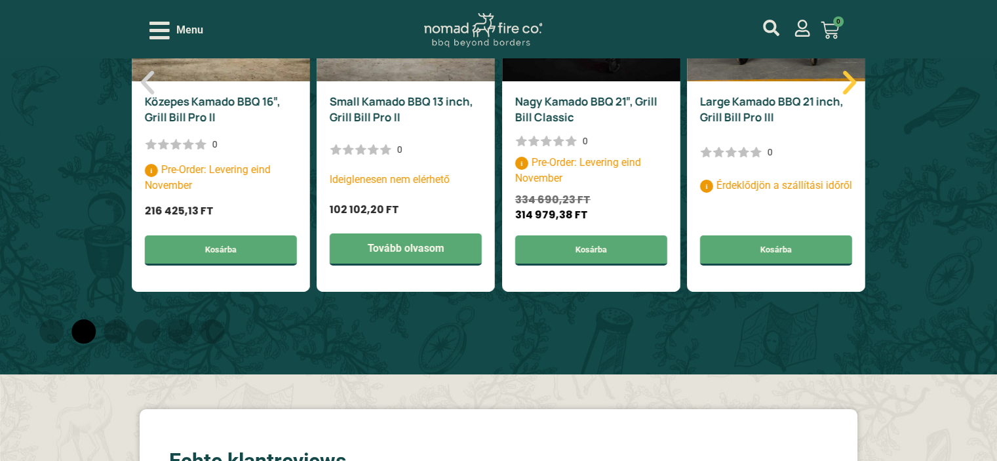
click at [846, 98] on icon "Next slide" at bounding box center [849, 82] width 31 height 31
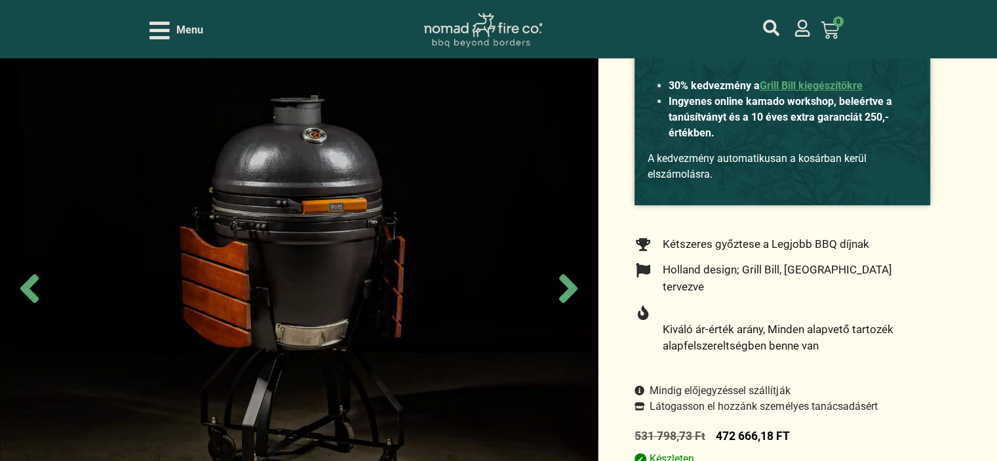
scroll to position [197, 0]
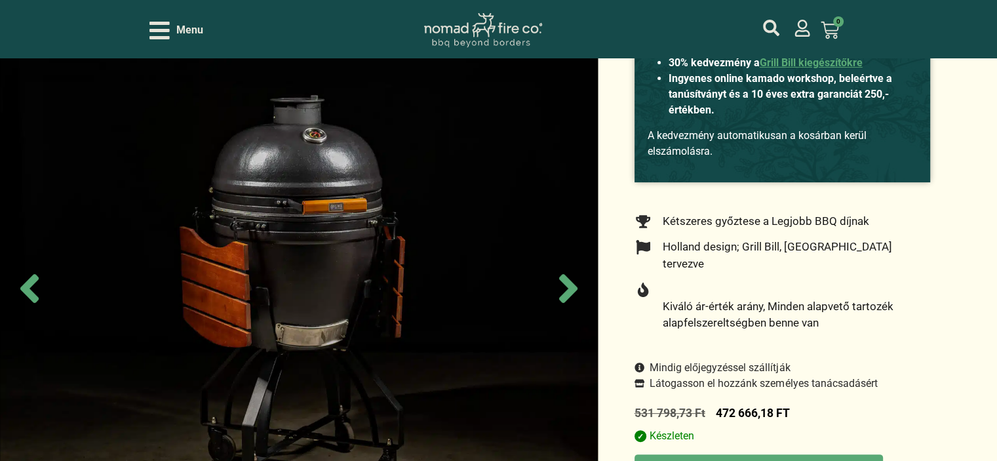
click at [737, 376] on span "Látogasson el hozzánk személyes tanácsadásért" at bounding box center [761, 384] width 231 height 16
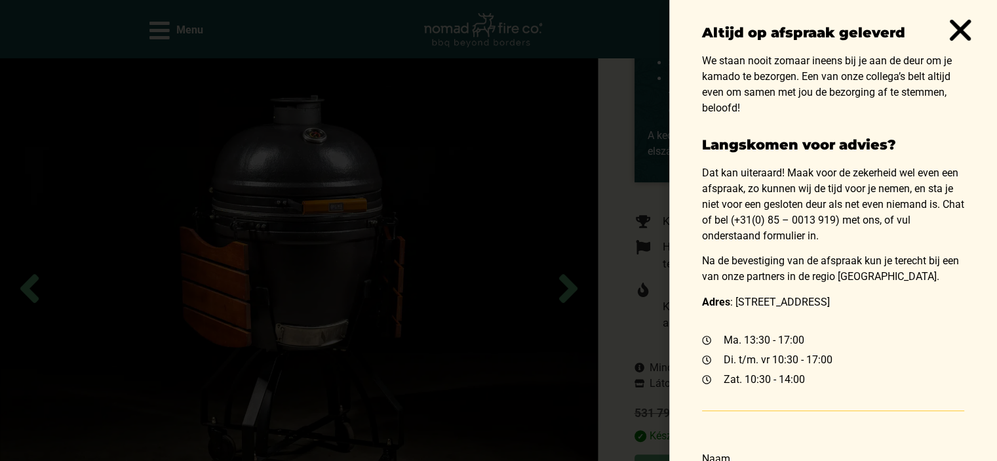
click at [958, 27] on use "Close" at bounding box center [961, 30] width 22 height 21
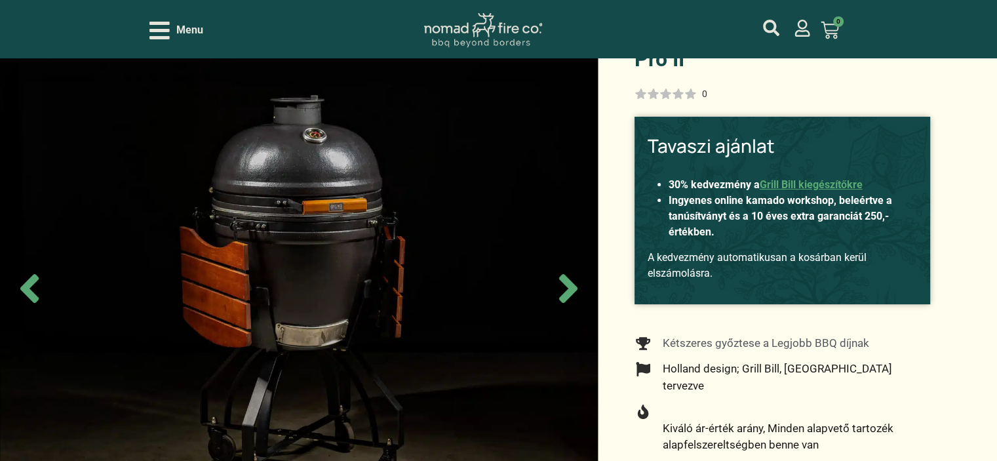
scroll to position [0, 0]
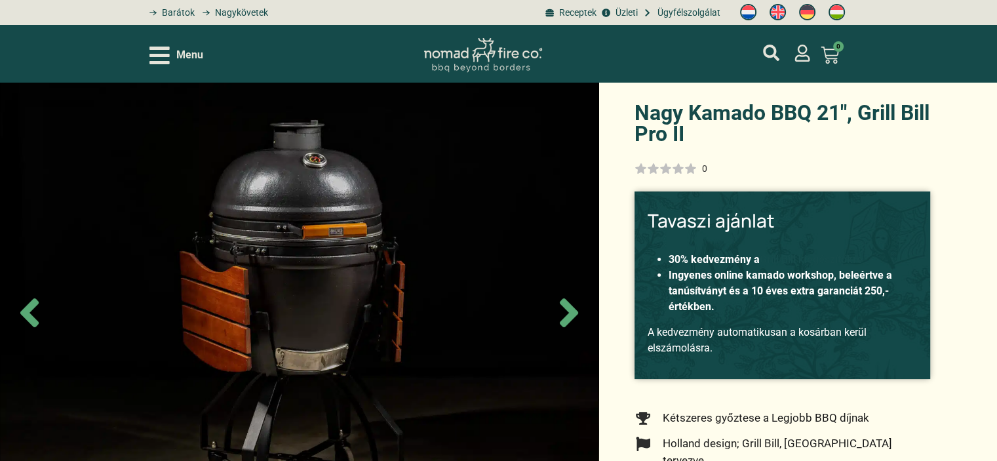
click at [810, 257] on link "Grill Bill kiegészítőkre" at bounding box center [811, 259] width 103 height 12
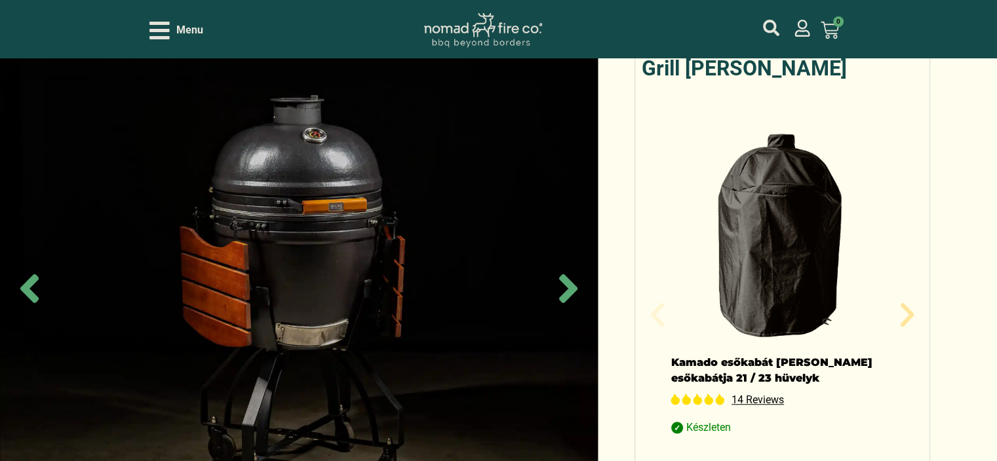
scroll to position [931, 0]
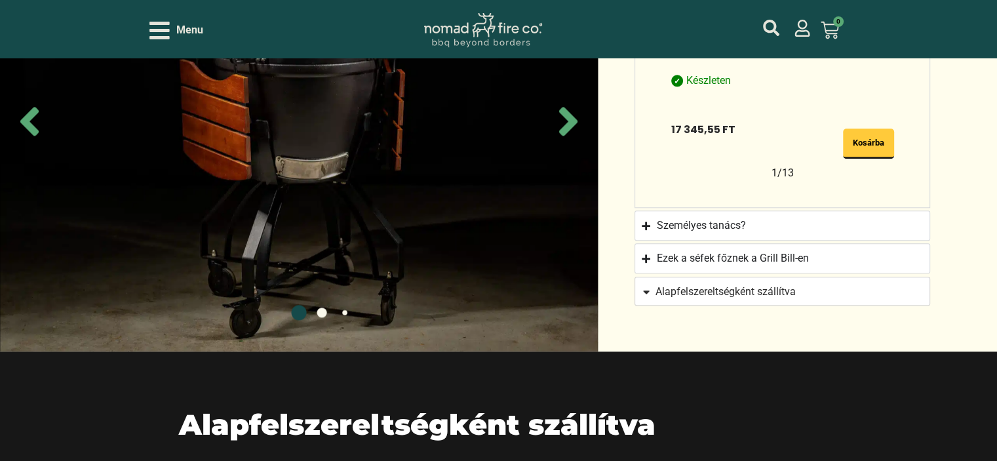
scroll to position [1304, 0]
